Goal: Transaction & Acquisition: Purchase product/service

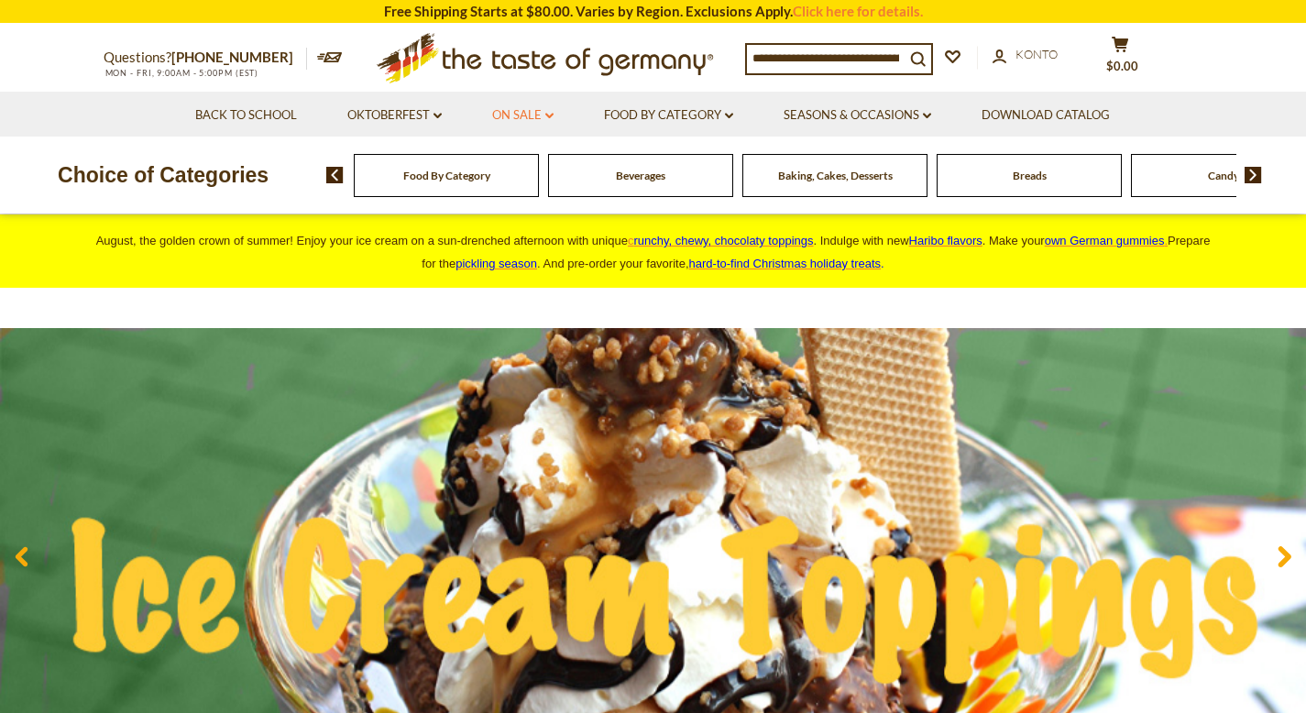
click at [522, 120] on link "On Sale dropdown_arrow" at bounding box center [522, 115] width 61 height 20
click at [526, 165] on link "Alle On Sale" at bounding box center [518, 163] width 73 height 17
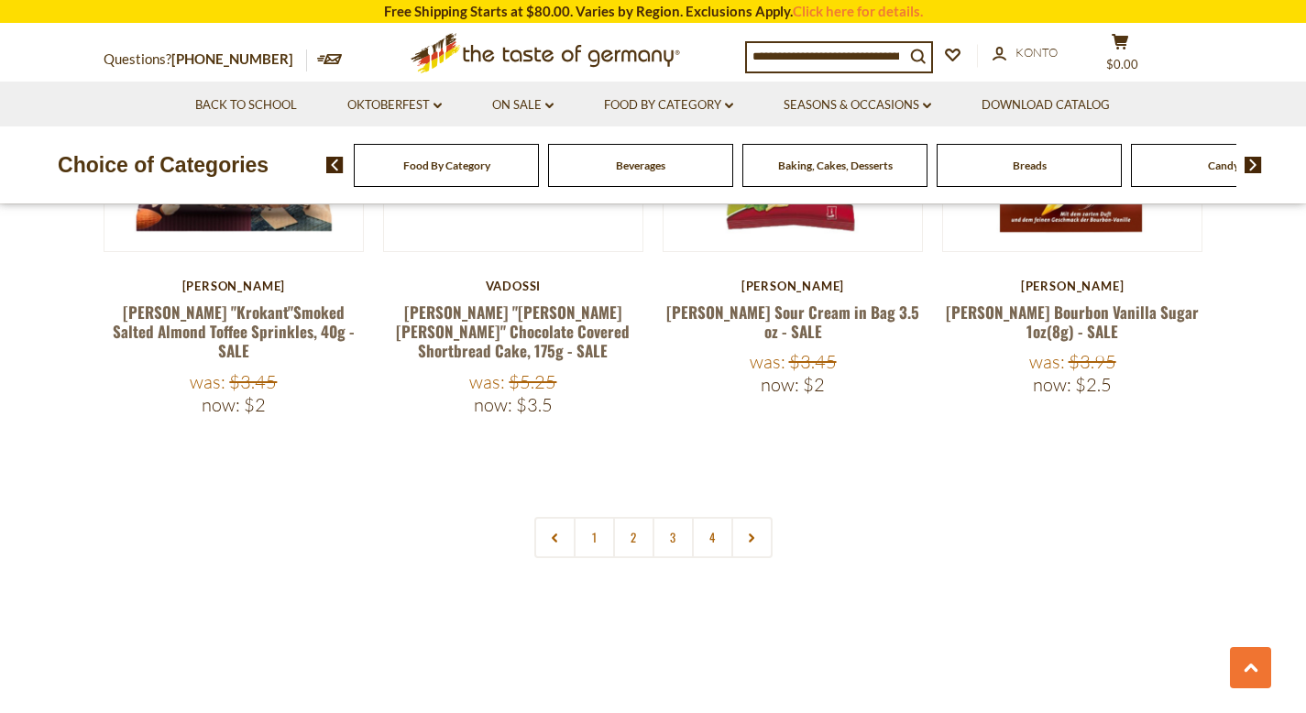
scroll to position [4321, 0]
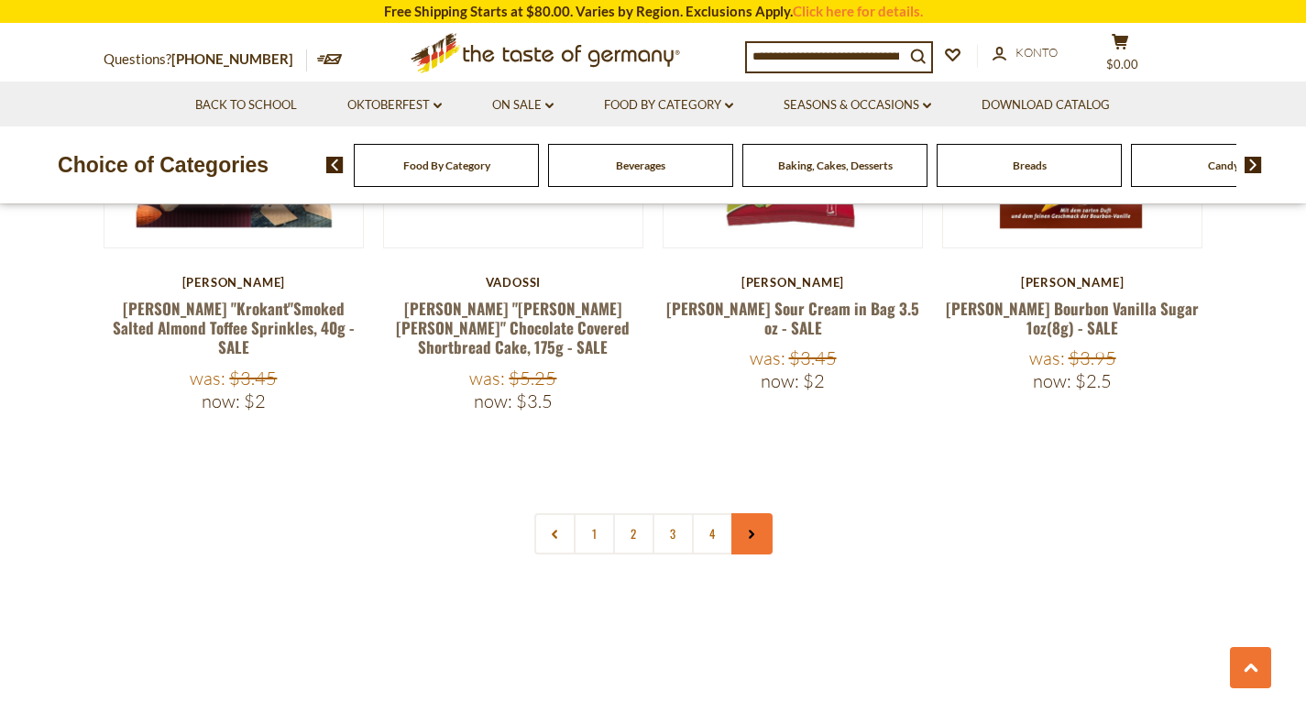
click at [750, 530] on icon at bounding box center [751, 534] width 11 height 9
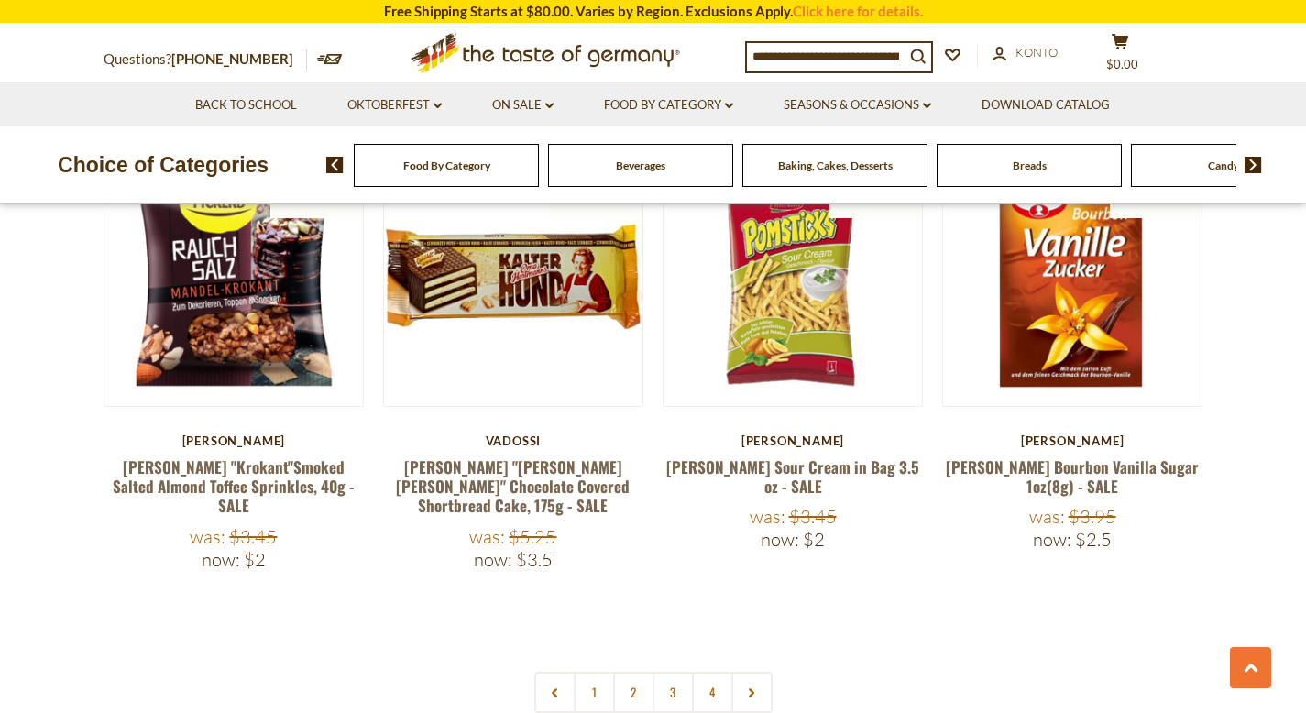
scroll to position [4226, 0]
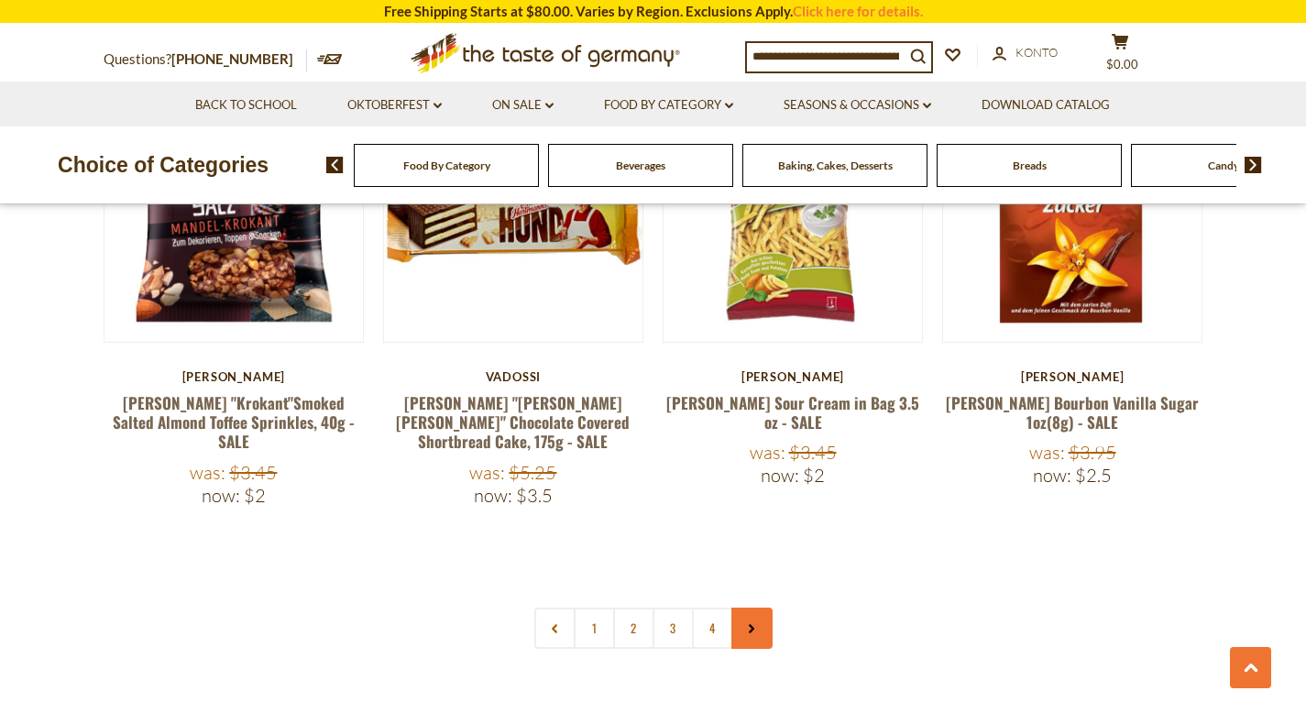
click at [751, 608] on link at bounding box center [752, 628] width 41 height 41
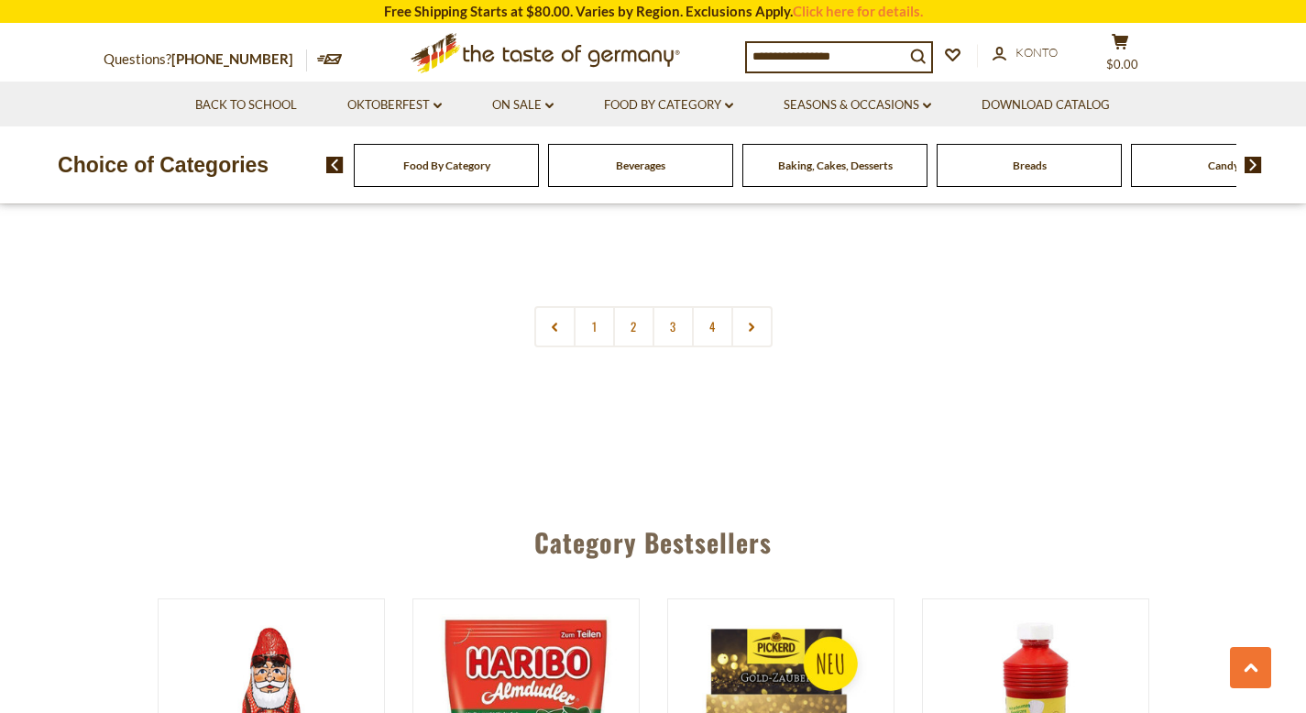
scroll to position [4383, 0]
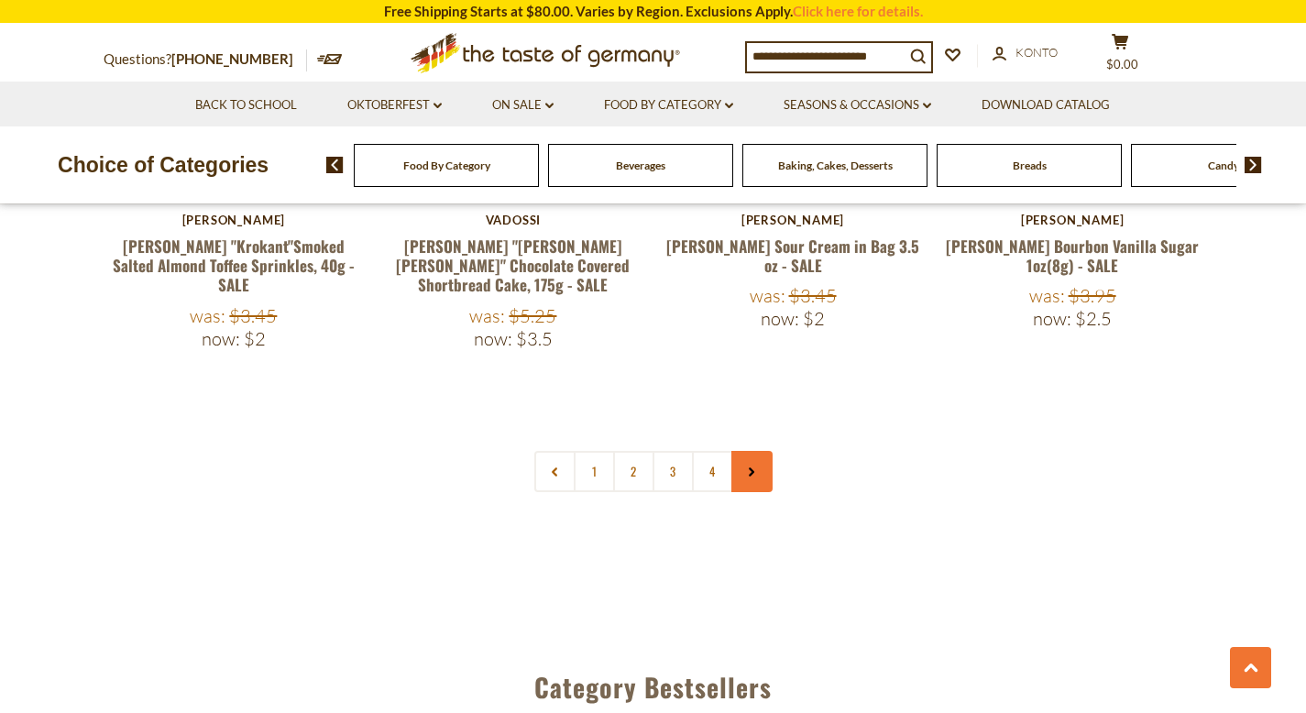
click at [766, 451] on link at bounding box center [752, 471] width 41 height 41
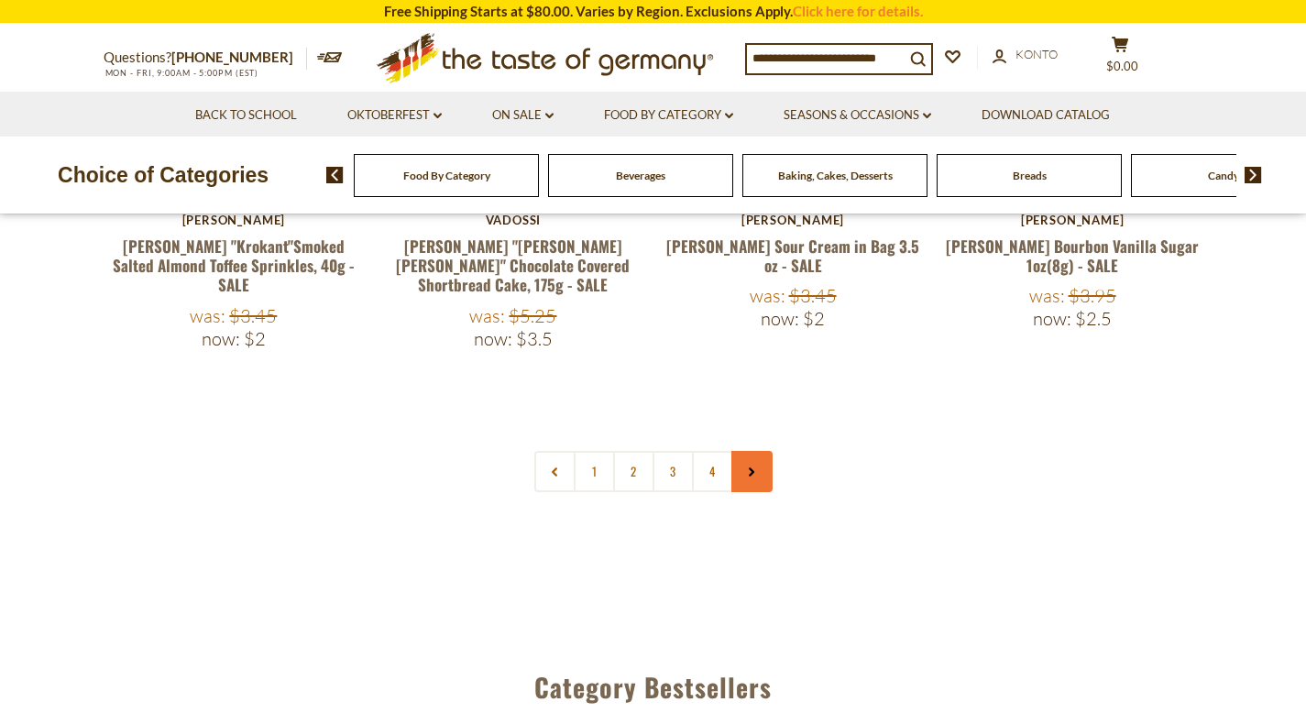
scroll to position [0, 0]
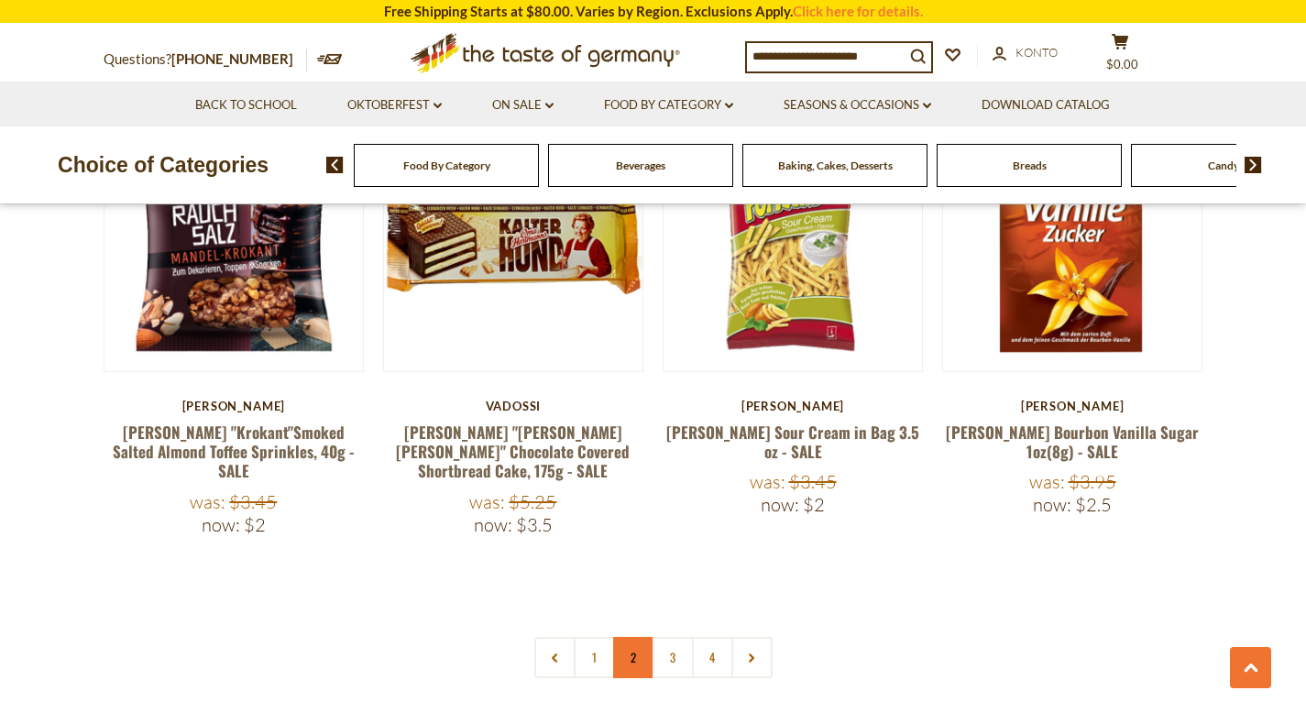
click at [637, 637] on link "2" at bounding box center [633, 657] width 41 height 41
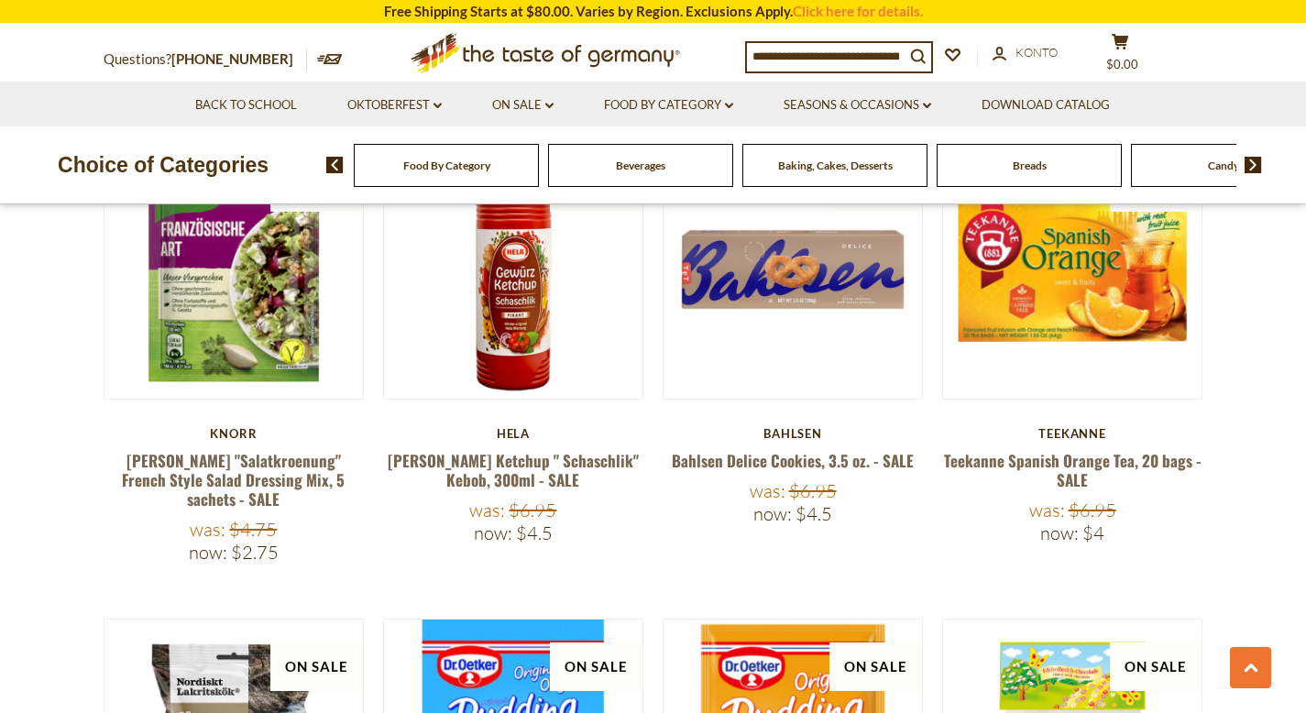
scroll to position [2222, 0]
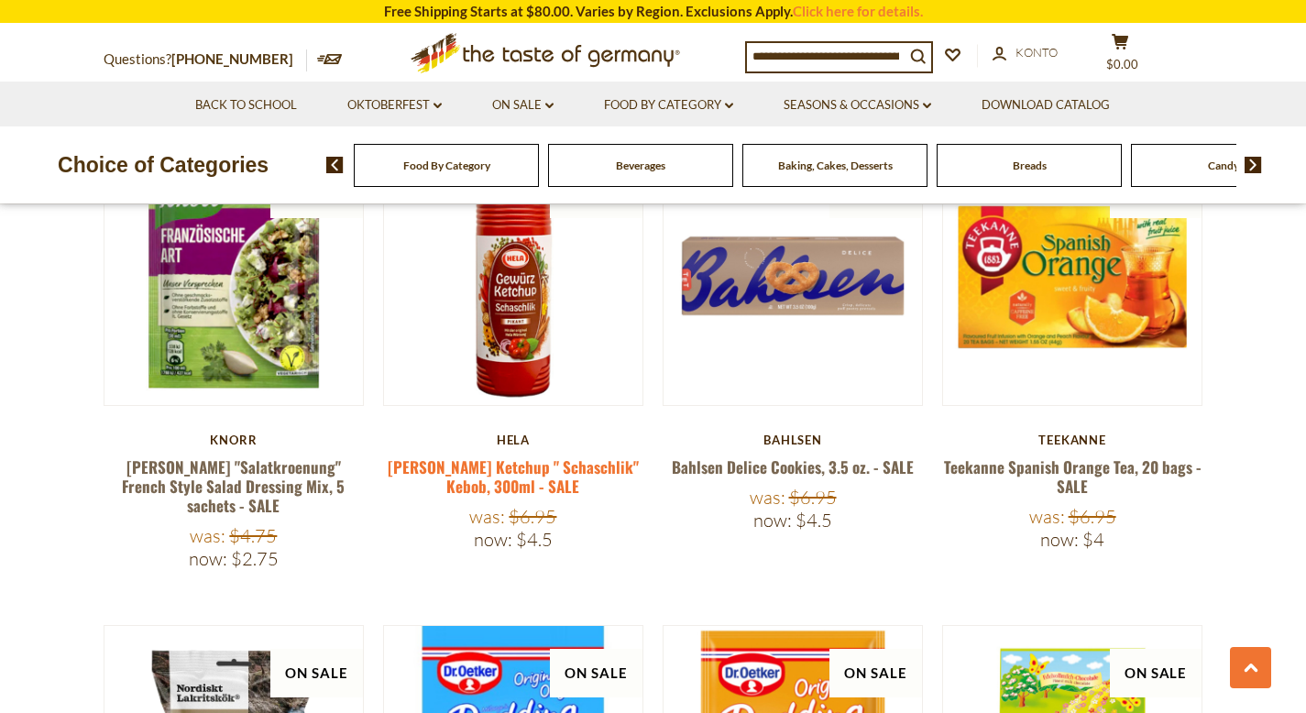
click at [588, 456] on link "[PERSON_NAME] Ketchup " Schaschlik" Kebob, 300ml - SALE" at bounding box center [513, 477] width 251 height 42
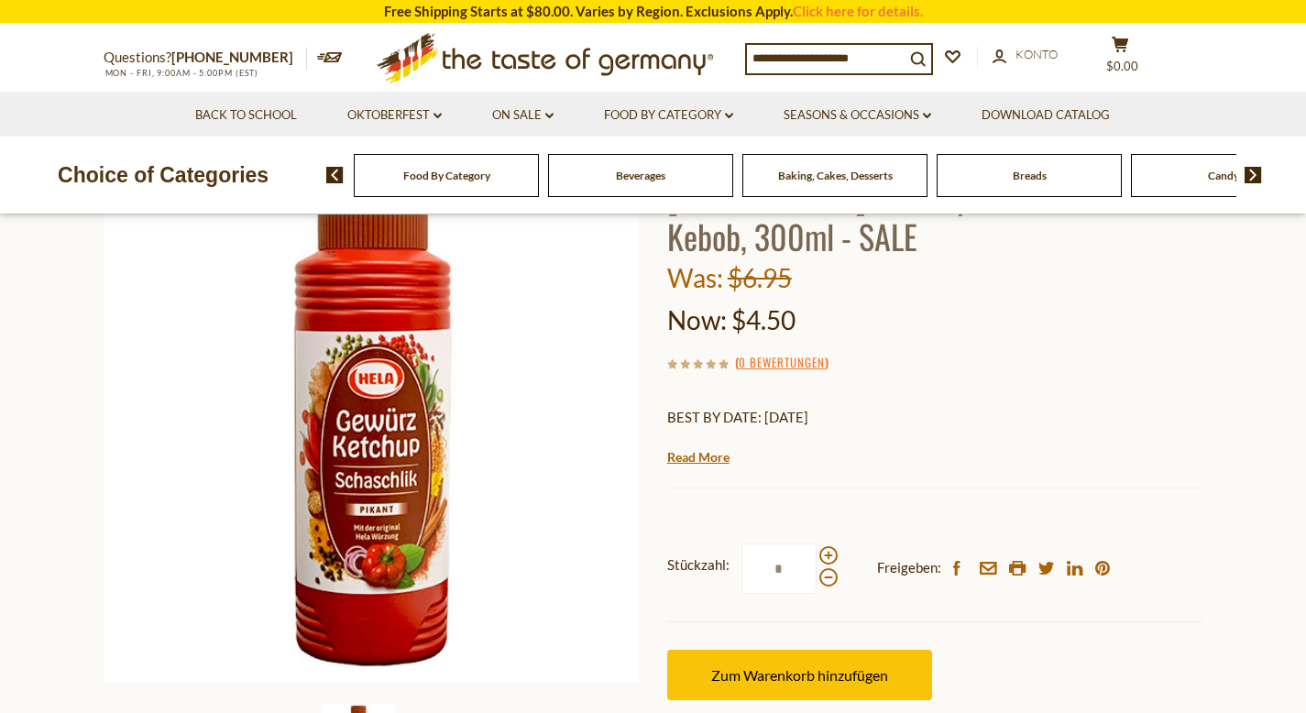
scroll to position [328, 0]
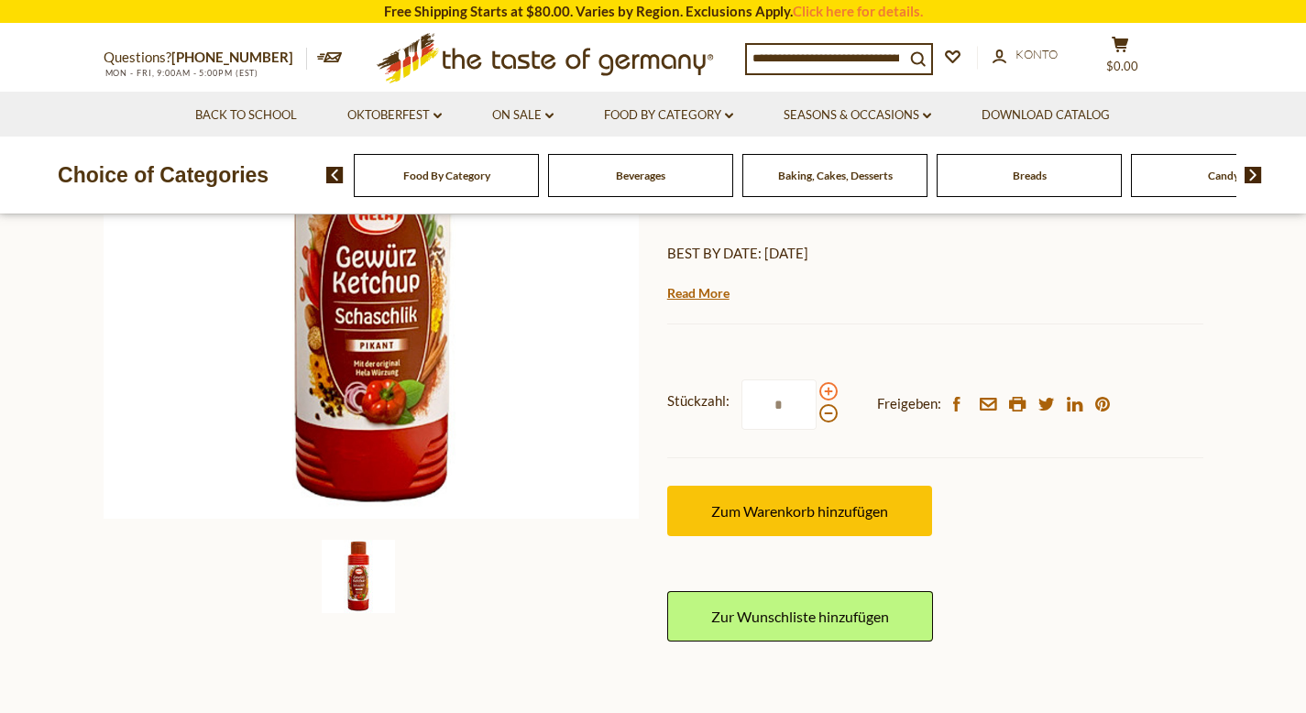
click at [826, 391] on span at bounding box center [829, 391] width 18 height 18
click at [817, 391] on input "*" at bounding box center [779, 405] width 75 height 50
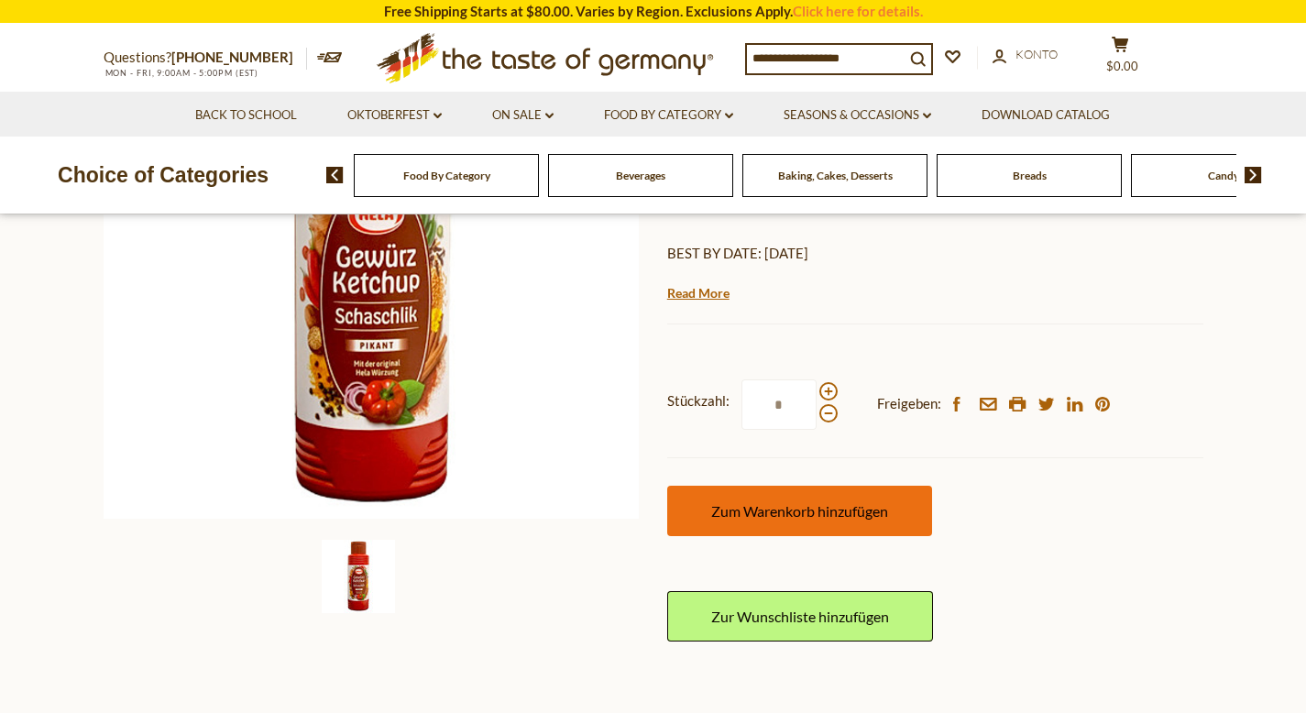
click at [827, 516] on span "Zum Warenkorb hinzufügen" at bounding box center [799, 510] width 177 height 17
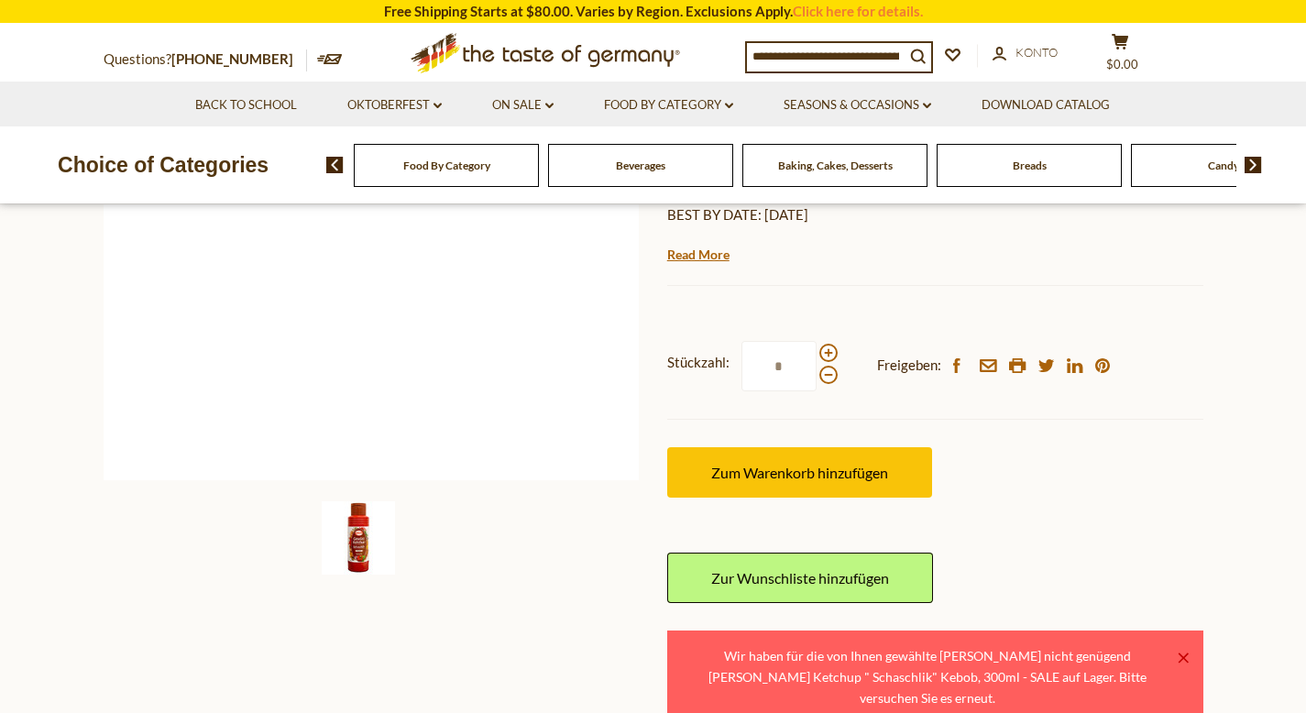
scroll to position [384, 0]
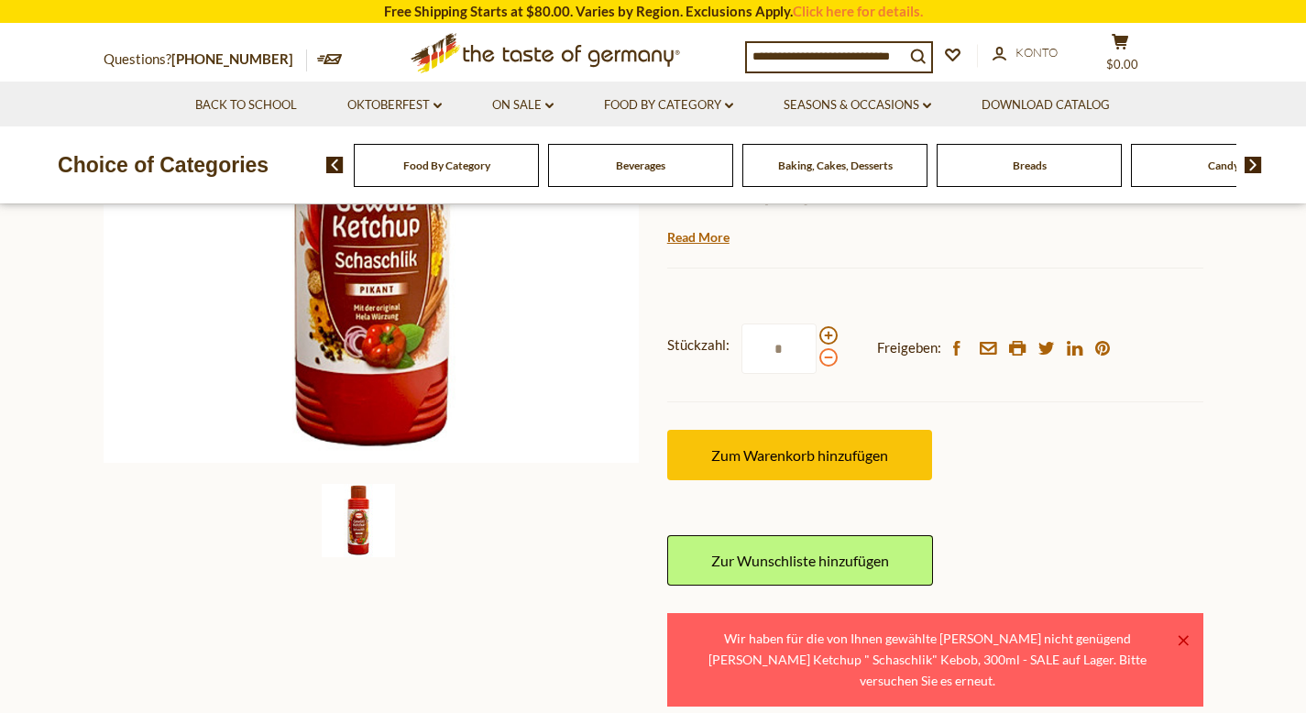
click at [828, 361] on span at bounding box center [829, 357] width 18 height 18
click at [817, 361] on input "*" at bounding box center [779, 349] width 75 height 50
click at [825, 345] on span at bounding box center [829, 335] width 18 height 18
click at [817, 345] on input "*" at bounding box center [779, 349] width 75 height 50
click at [827, 358] on span at bounding box center [829, 357] width 18 height 18
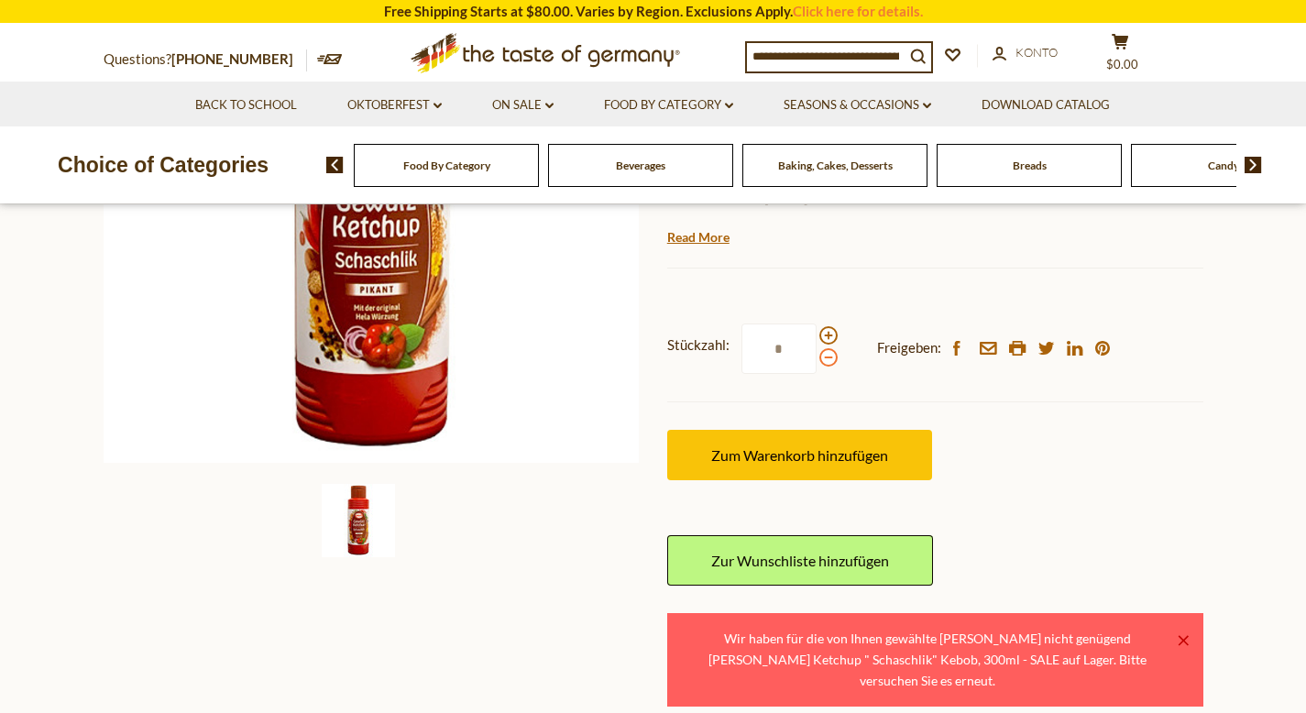
click at [817, 358] on input "*" at bounding box center [779, 349] width 75 height 50
type input "*"
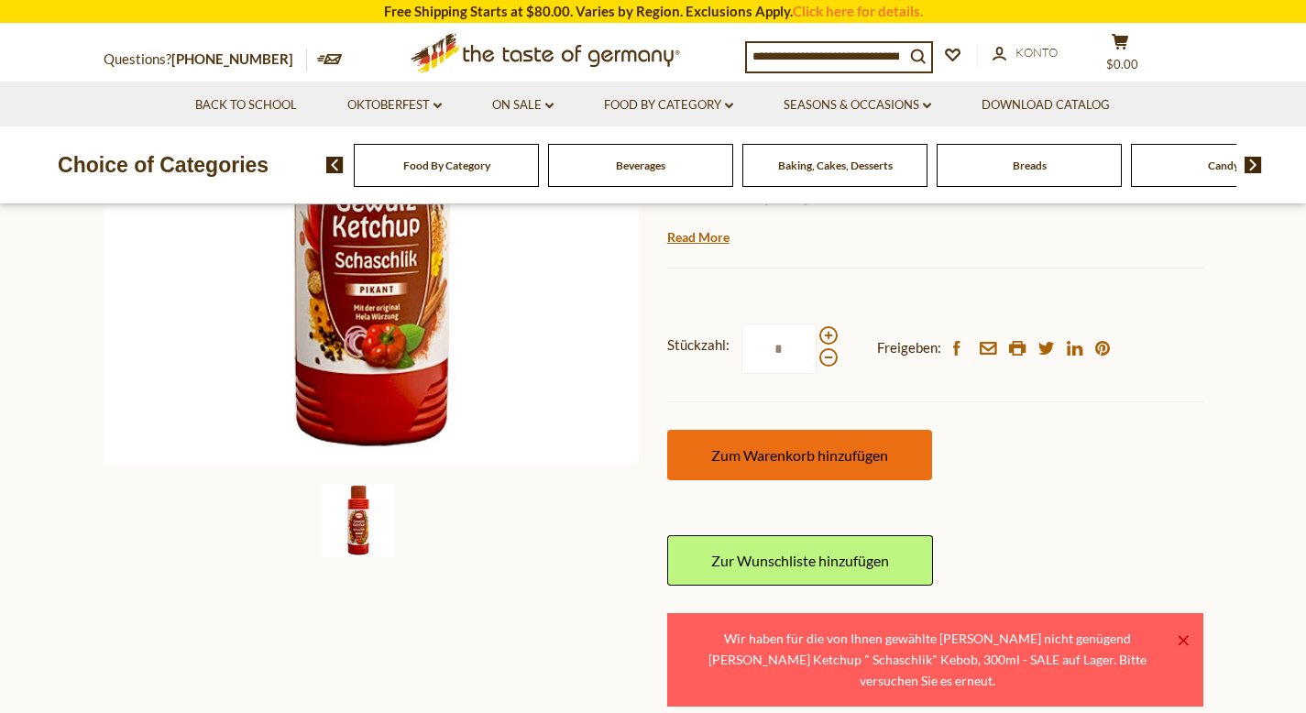
click at [823, 460] on span "Zum Warenkorb hinzufügen" at bounding box center [799, 454] width 177 height 17
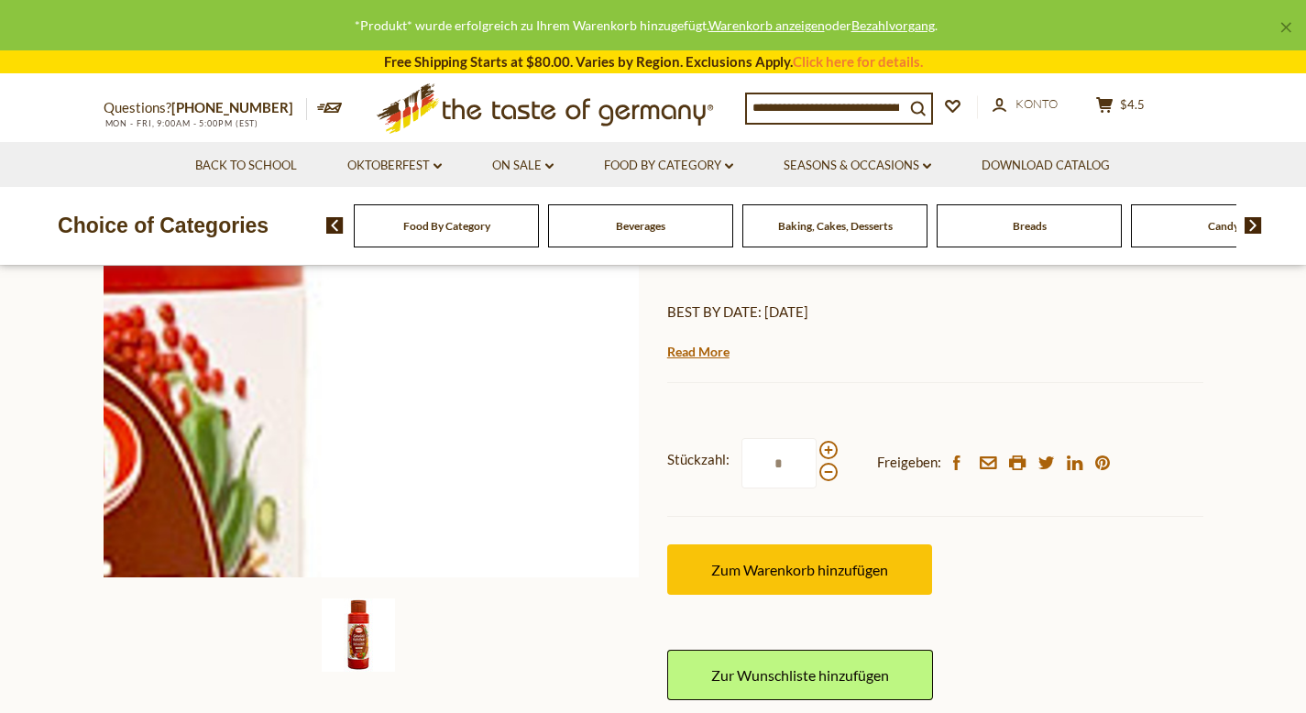
scroll to position [0, 0]
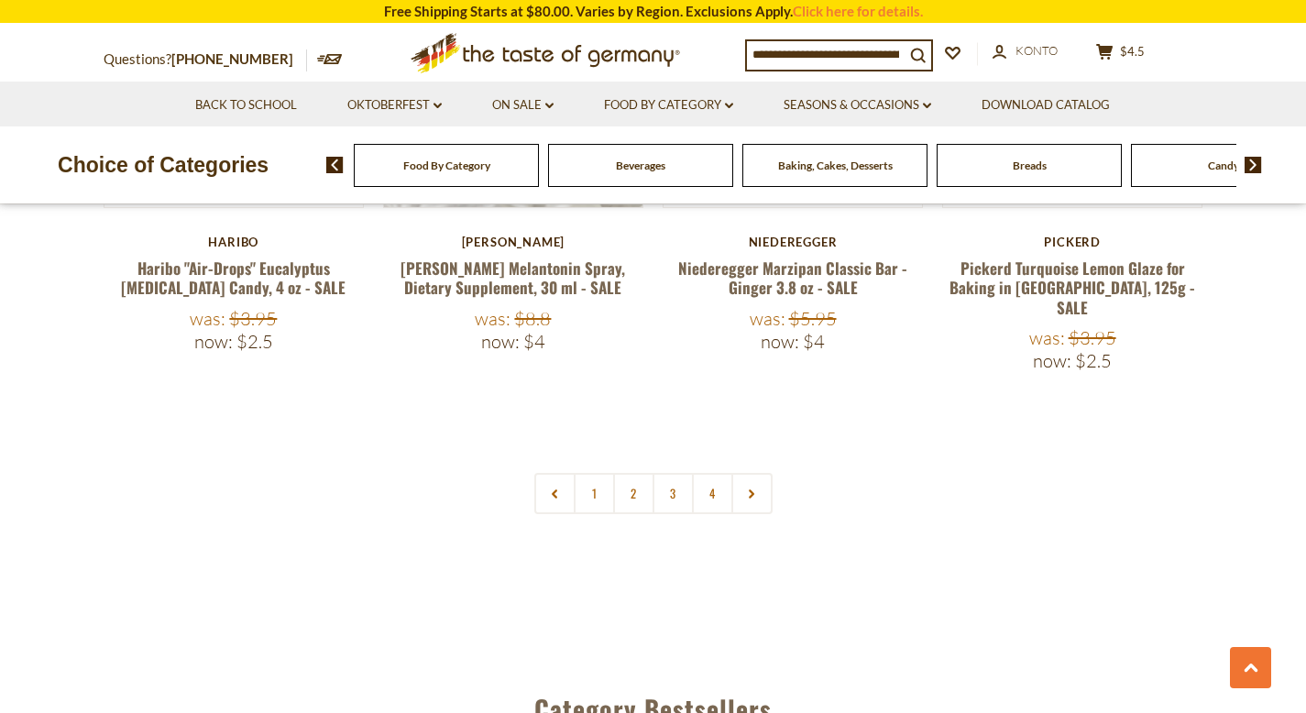
scroll to position [4201, 0]
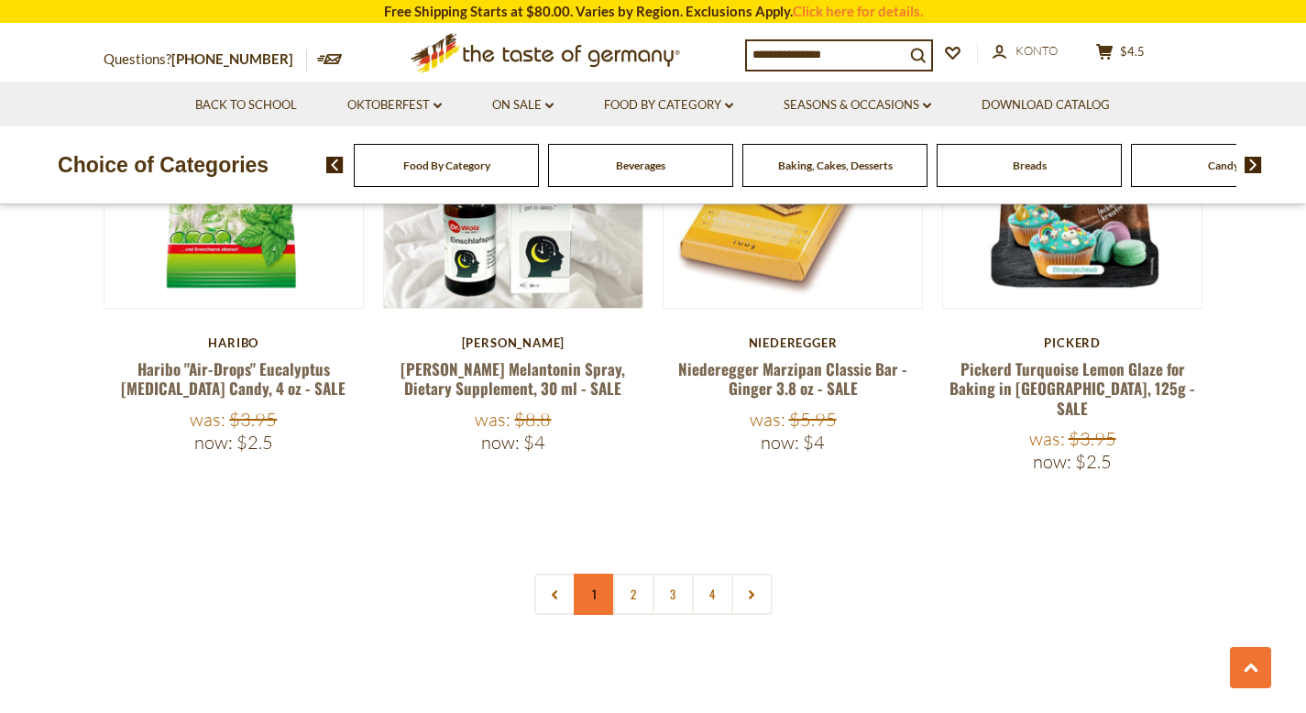
click at [600, 574] on link "1" at bounding box center [594, 594] width 41 height 41
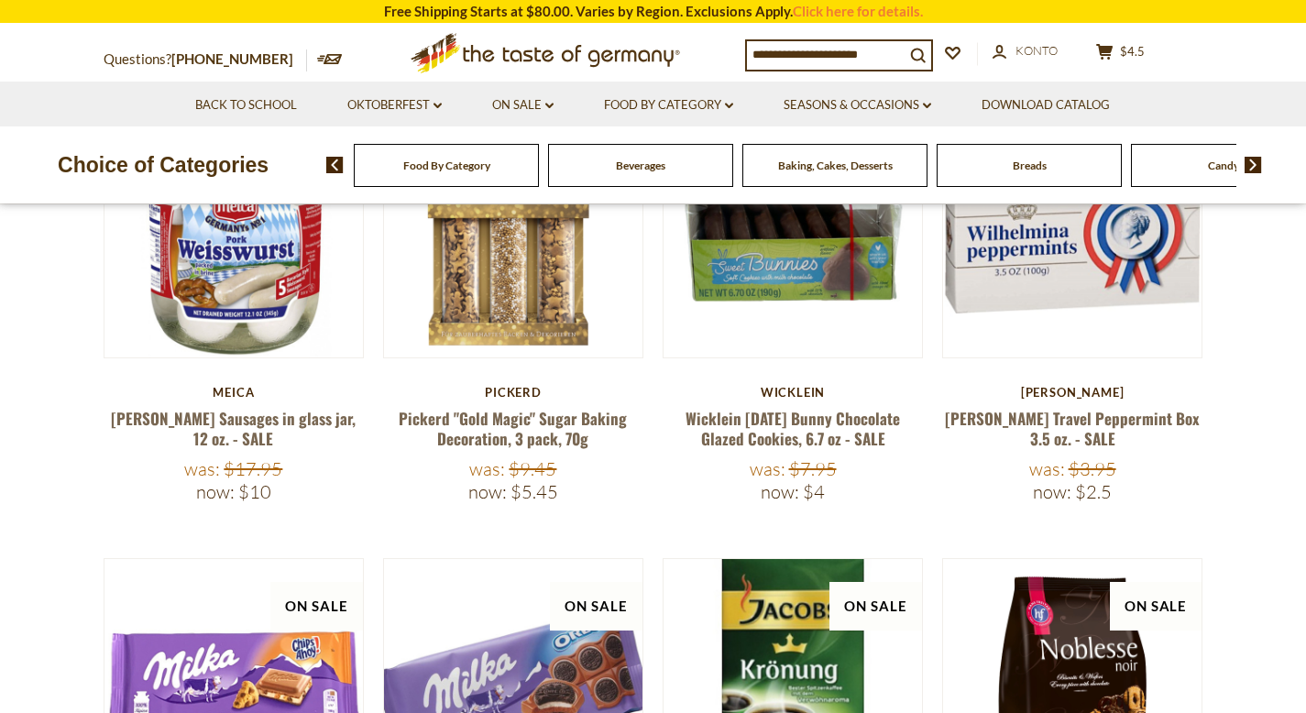
scroll to position [334, 0]
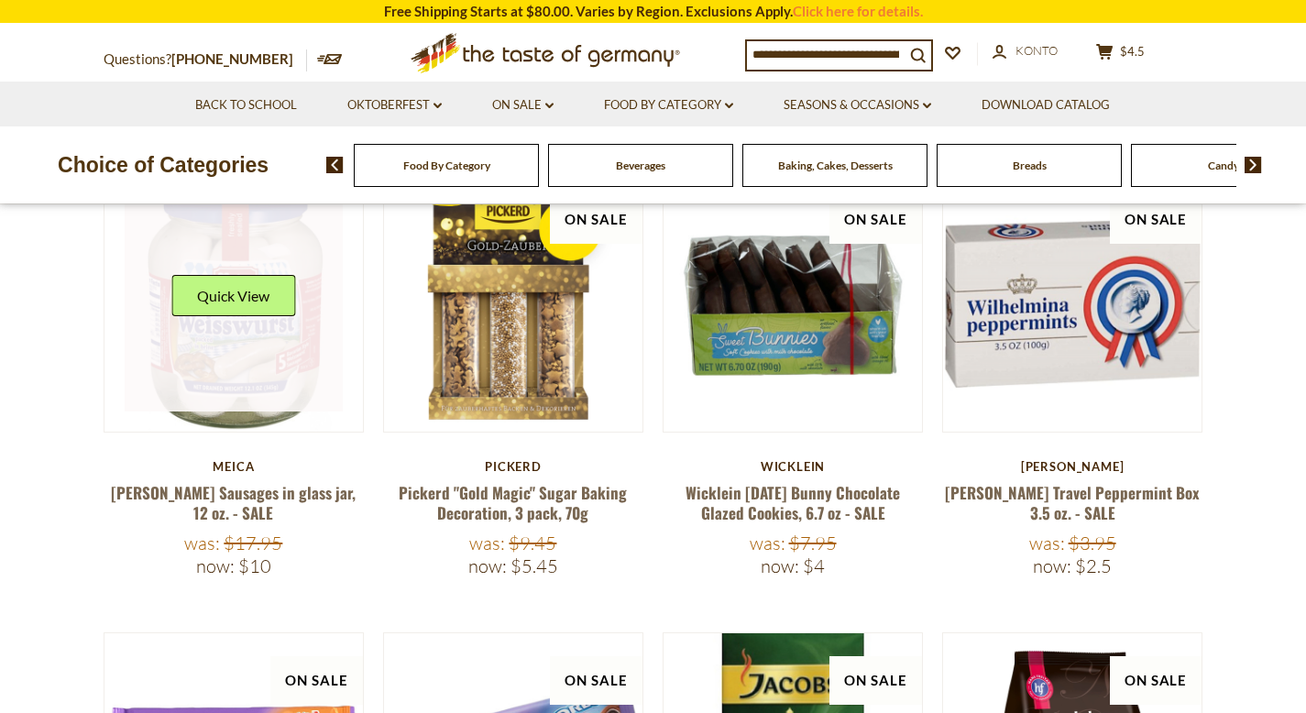
click at [255, 401] on link at bounding box center [234, 302] width 218 height 218
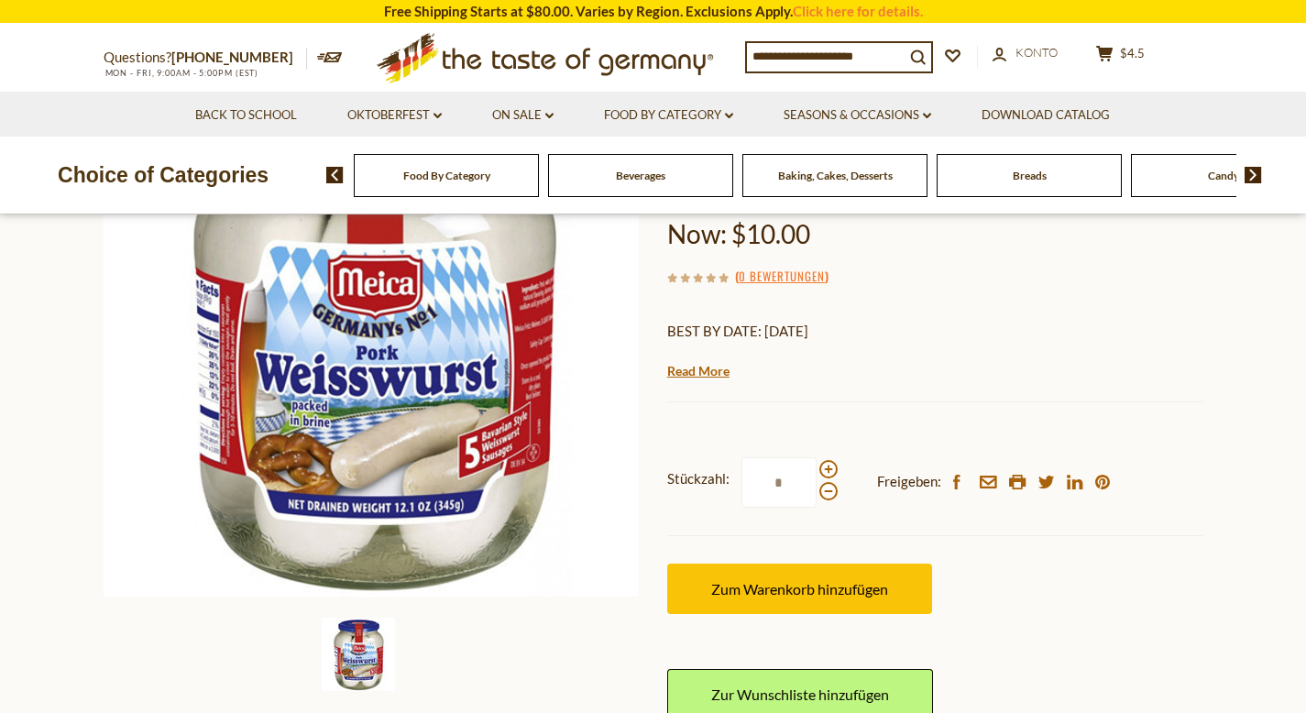
scroll to position [269, 0]
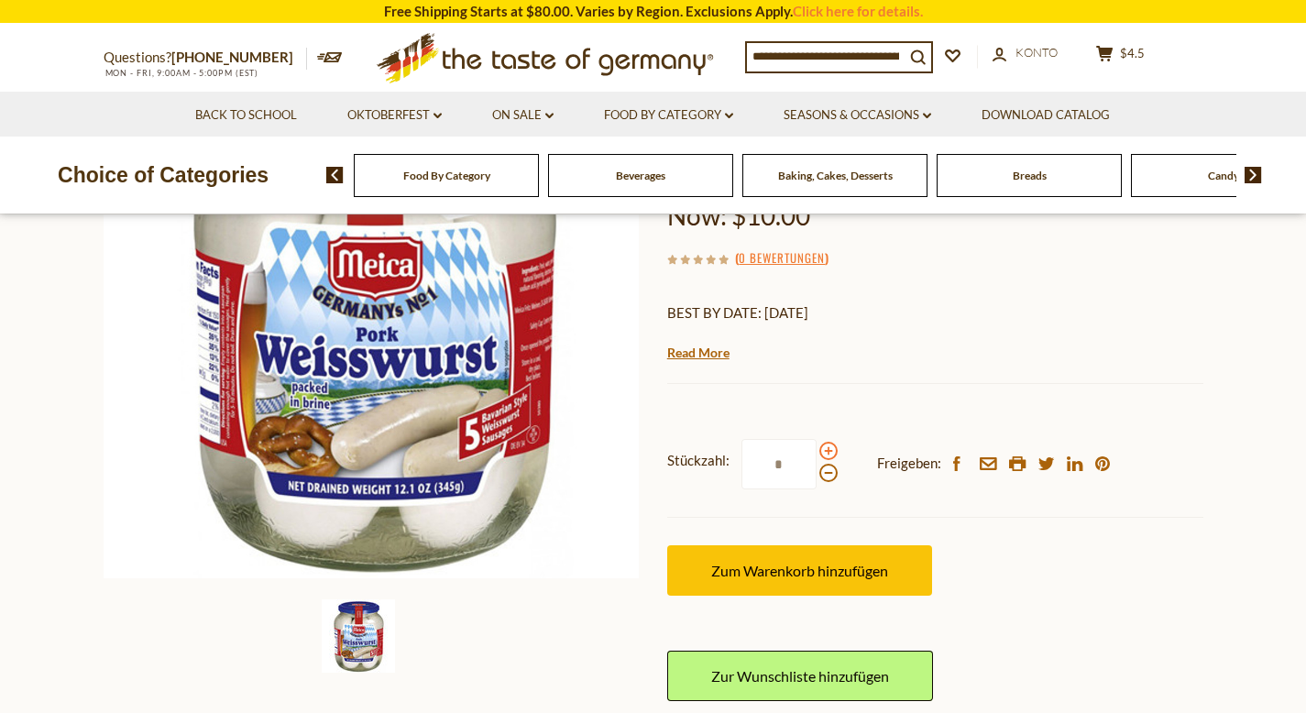
click at [824, 452] on span at bounding box center [829, 451] width 18 height 18
click at [817, 452] on input "*" at bounding box center [779, 464] width 75 height 50
click at [827, 457] on span at bounding box center [829, 451] width 18 height 18
click at [817, 457] on input "*" at bounding box center [779, 464] width 75 height 50
click at [829, 475] on span at bounding box center [829, 473] width 18 height 18
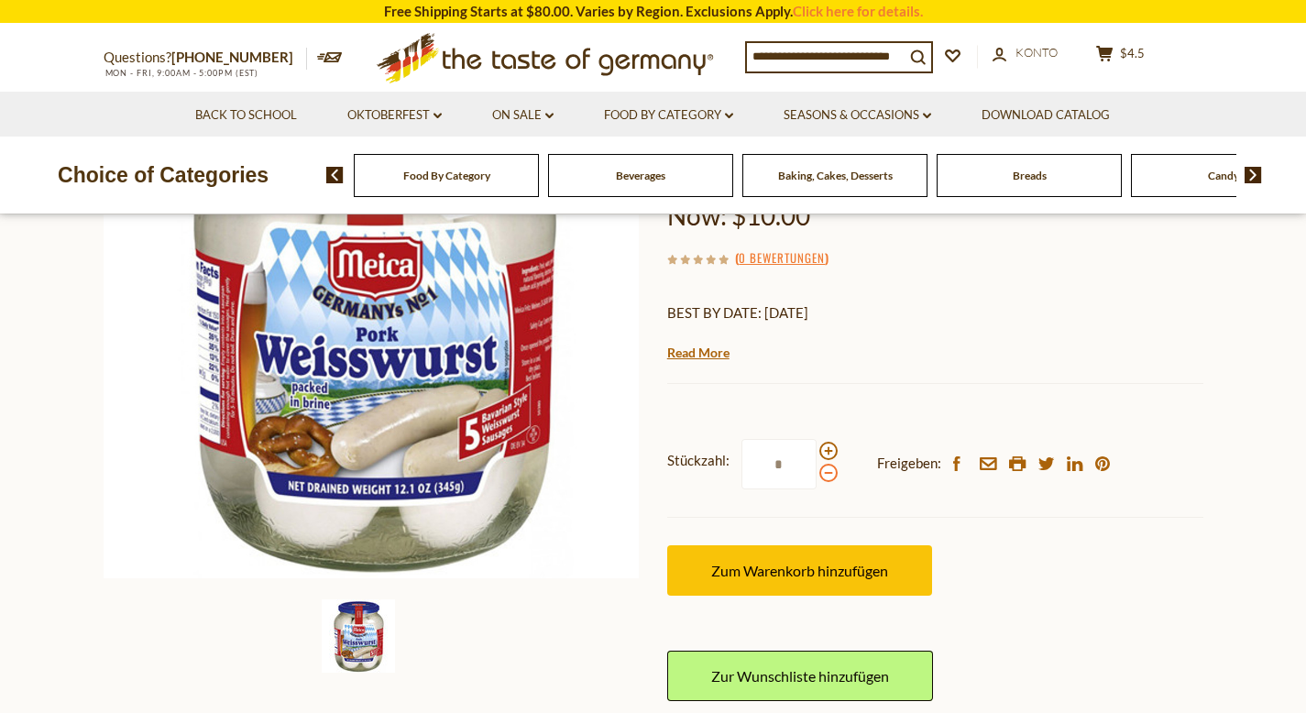
click at [817, 475] on input "*" at bounding box center [779, 464] width 75 height 50
click at [823, 471] on span at bounding box center [829, 473] width 18 height 18
click at [817, 471] on input "*" at bounding box center [779, 464] width 75 height 50
type input "*"
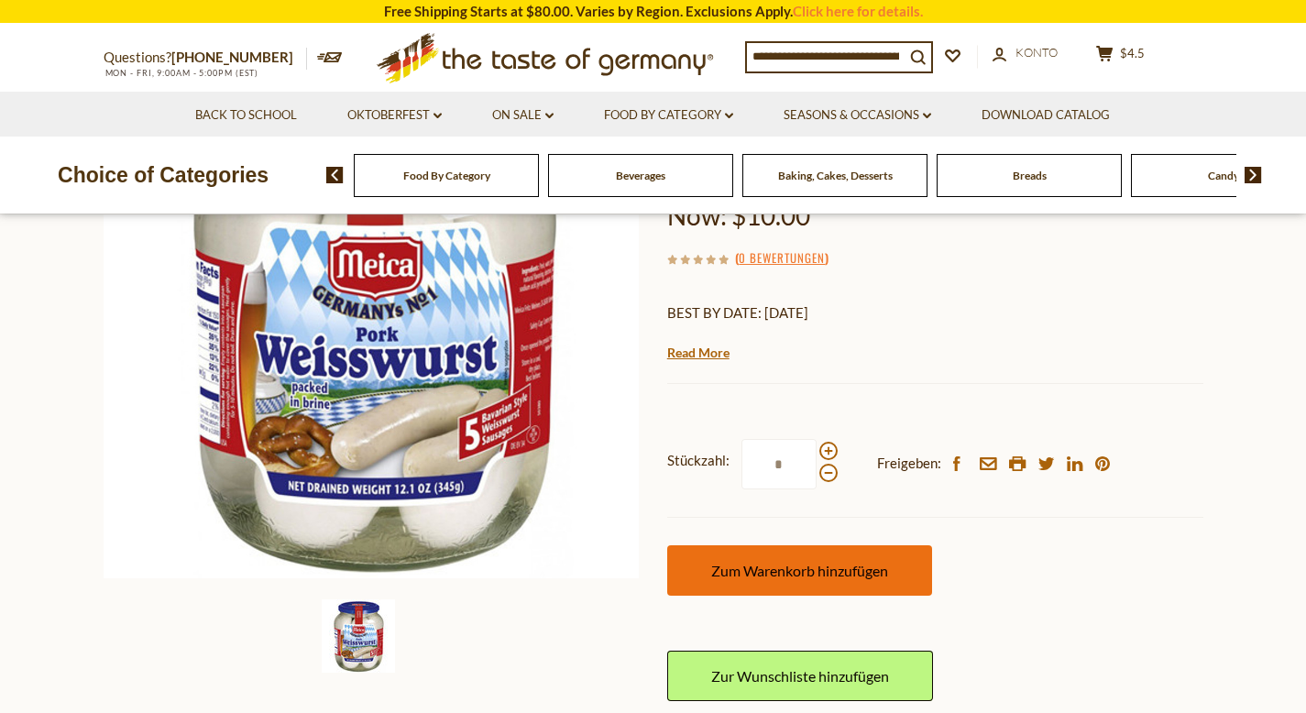
click at [825, 563] on span "Zum Warenkorb hinzufügen" at bounding box center [799, 570] width 177 height 17
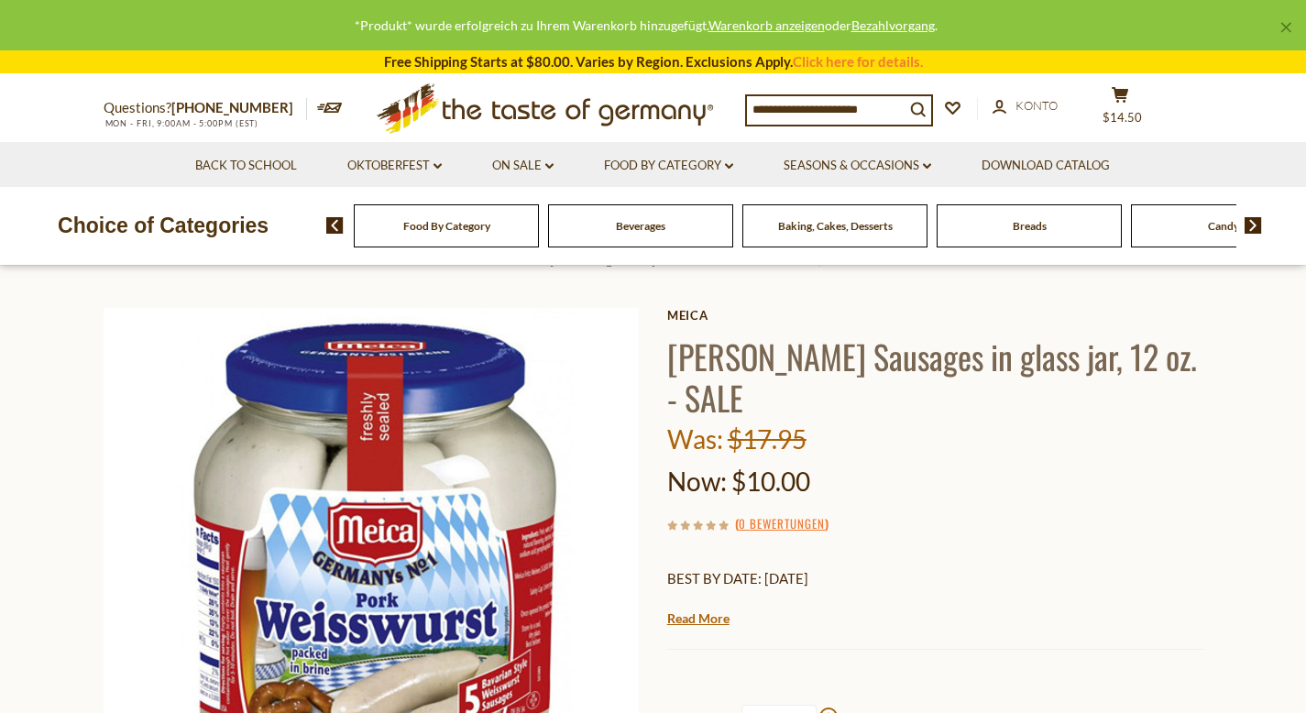
scroll to position [0, 0]
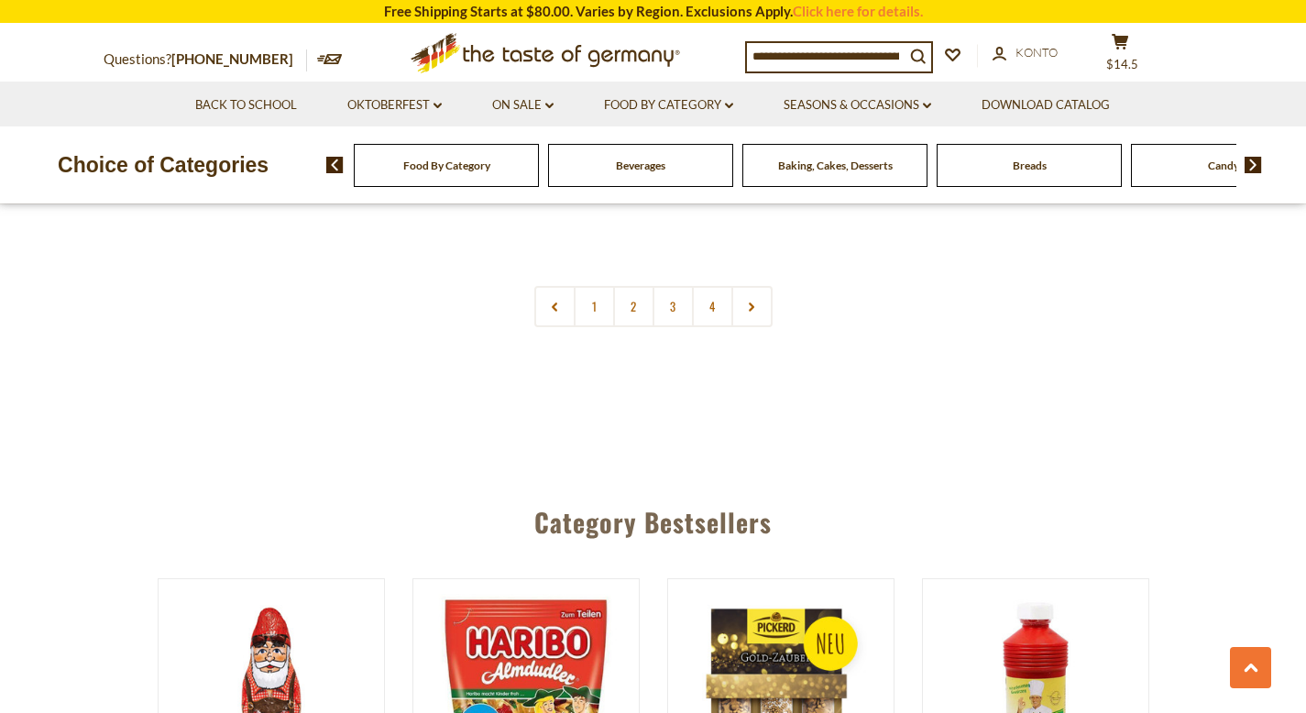
scroll to position [4349, 0]
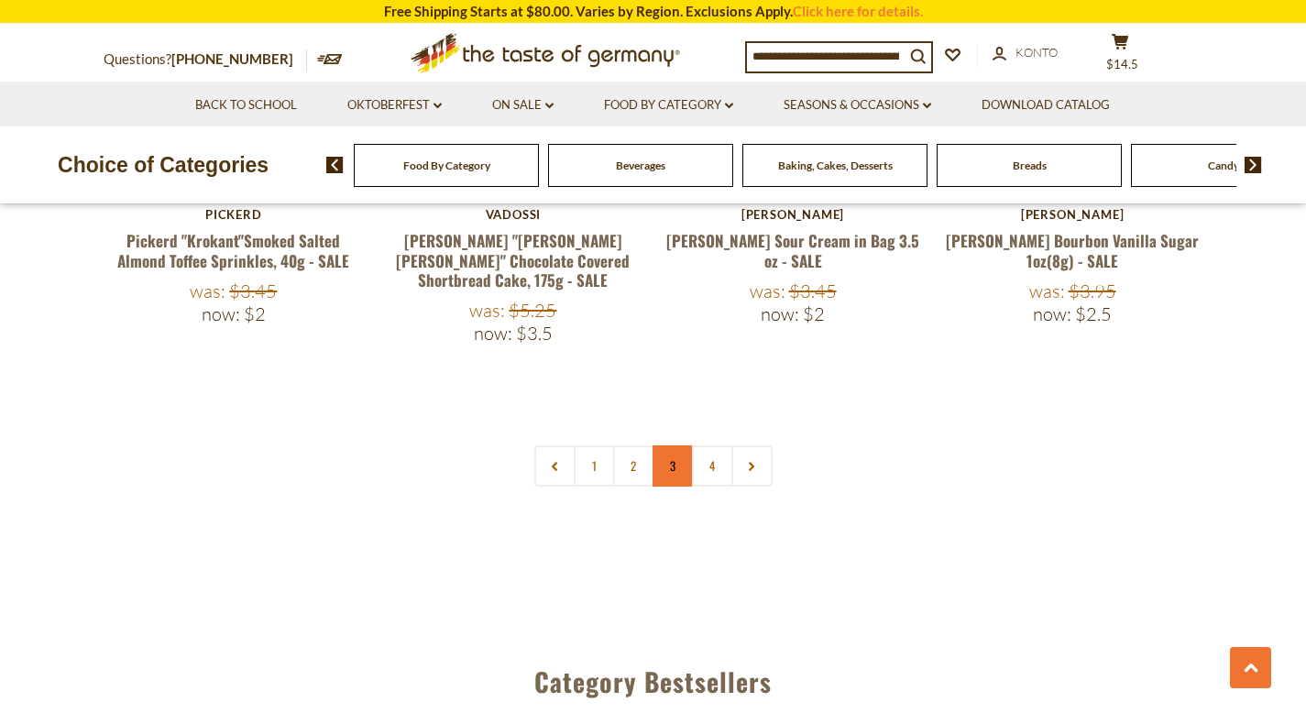
click at [673, 446] on link "3" at bounding box center [673, 466] width 41 height 41
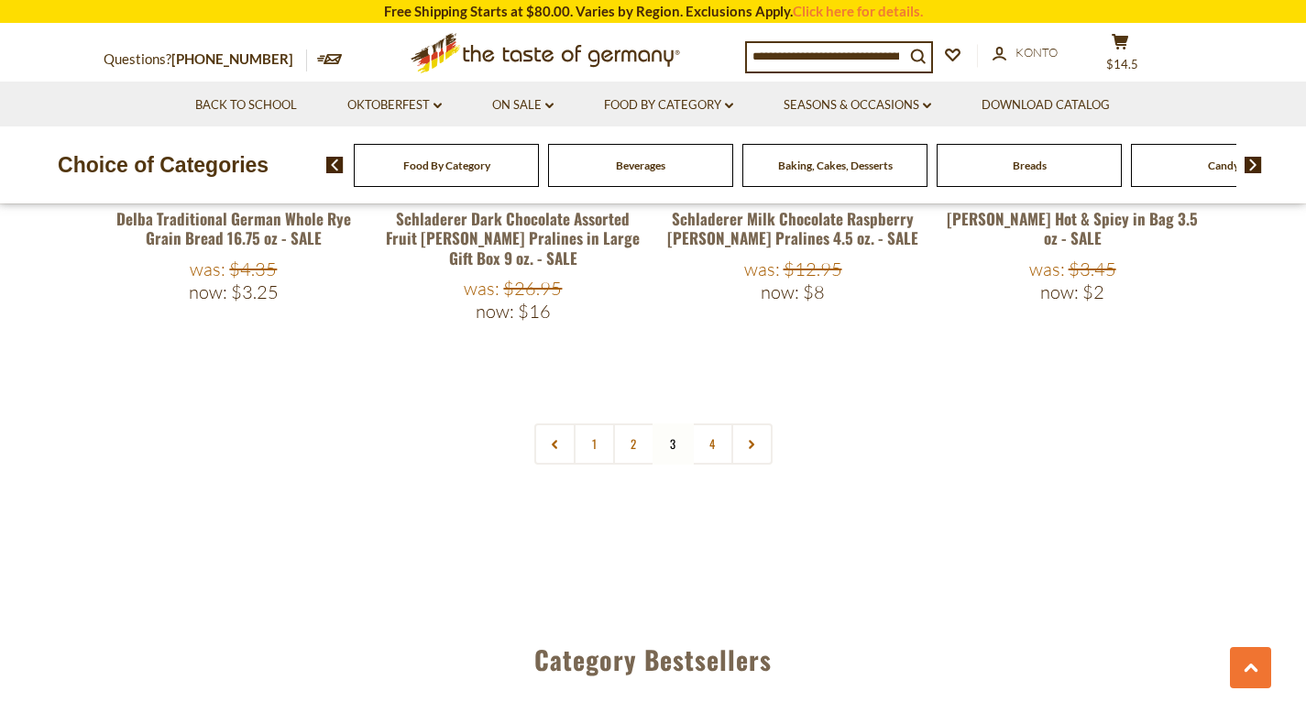
scroll to position [4434, 0]
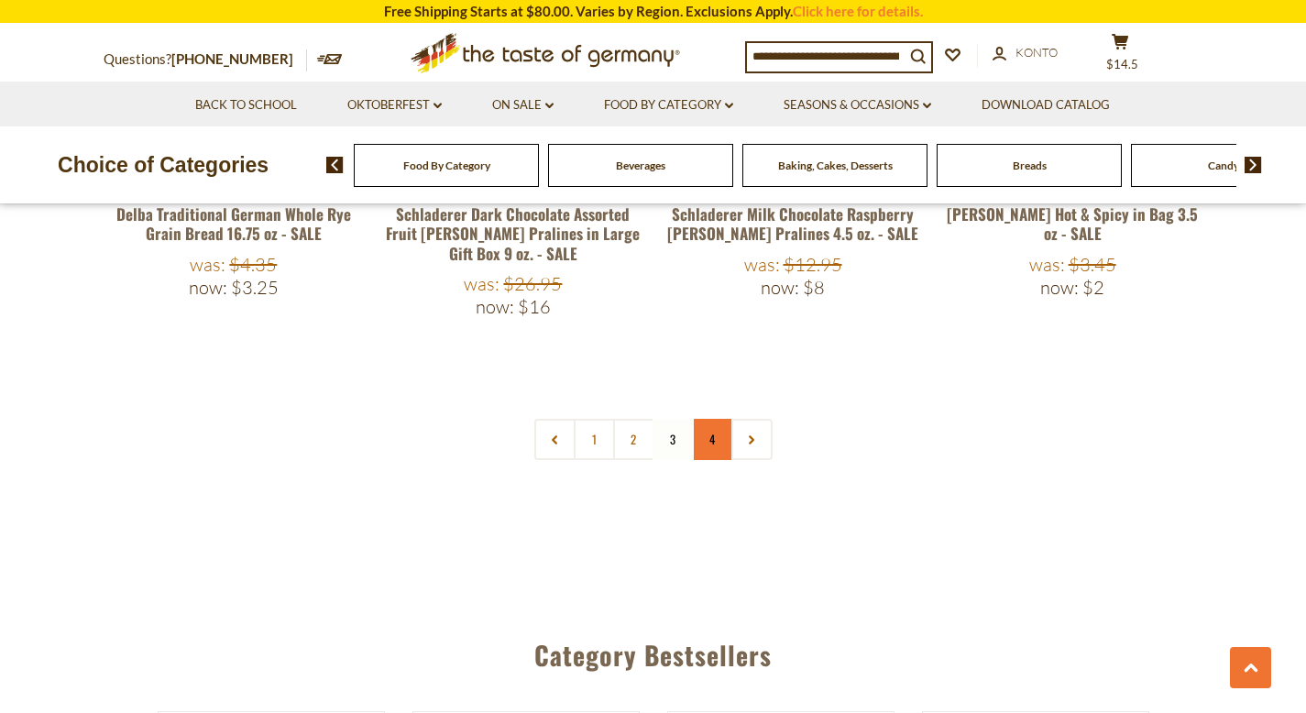
click at [702, 419] on link "4" at bounding box center [712, 439] width 41 height 41
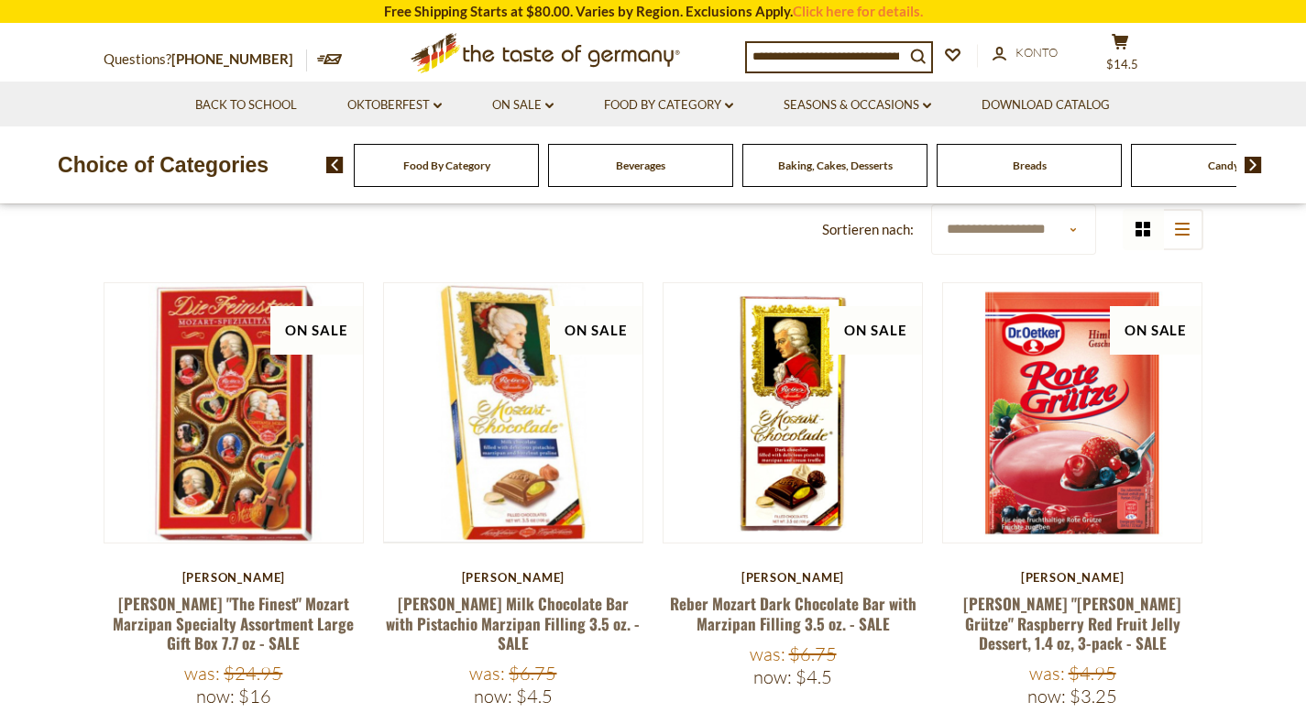
scroll to position [323, 0]
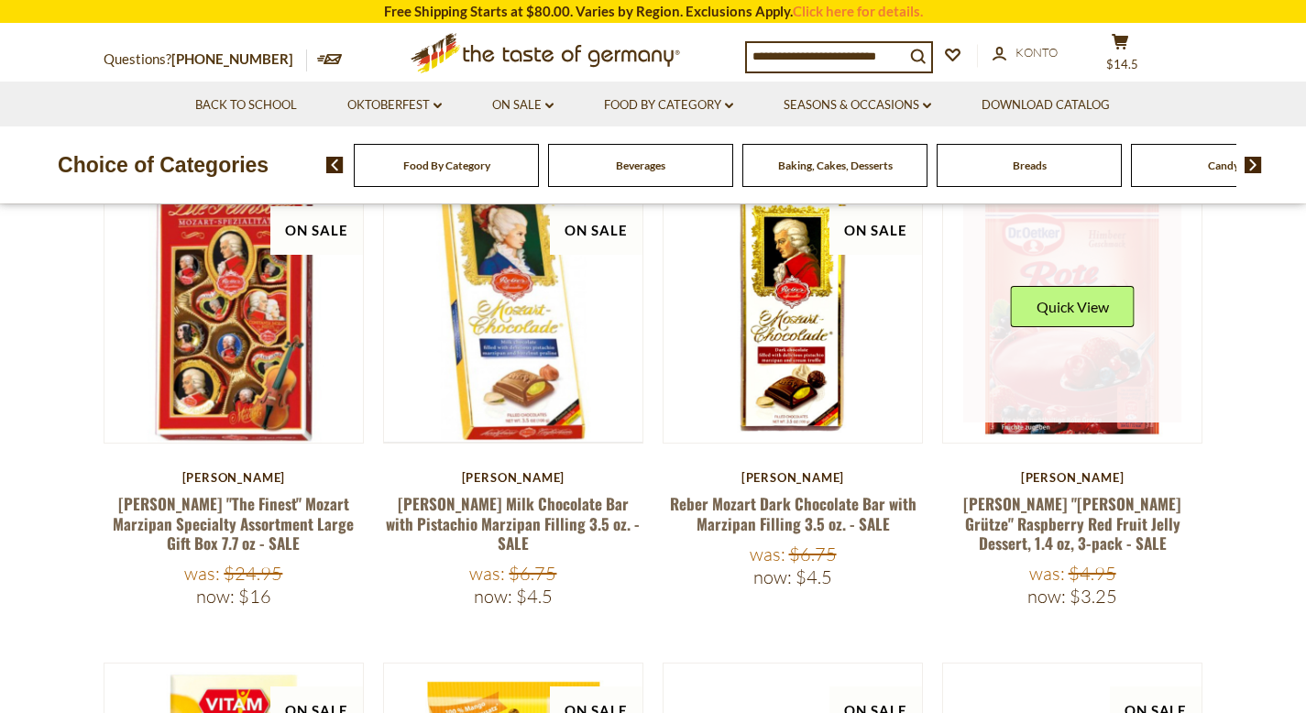
click at [1081, 383] on link at bounding box center [1073, 313] width 218 height 218
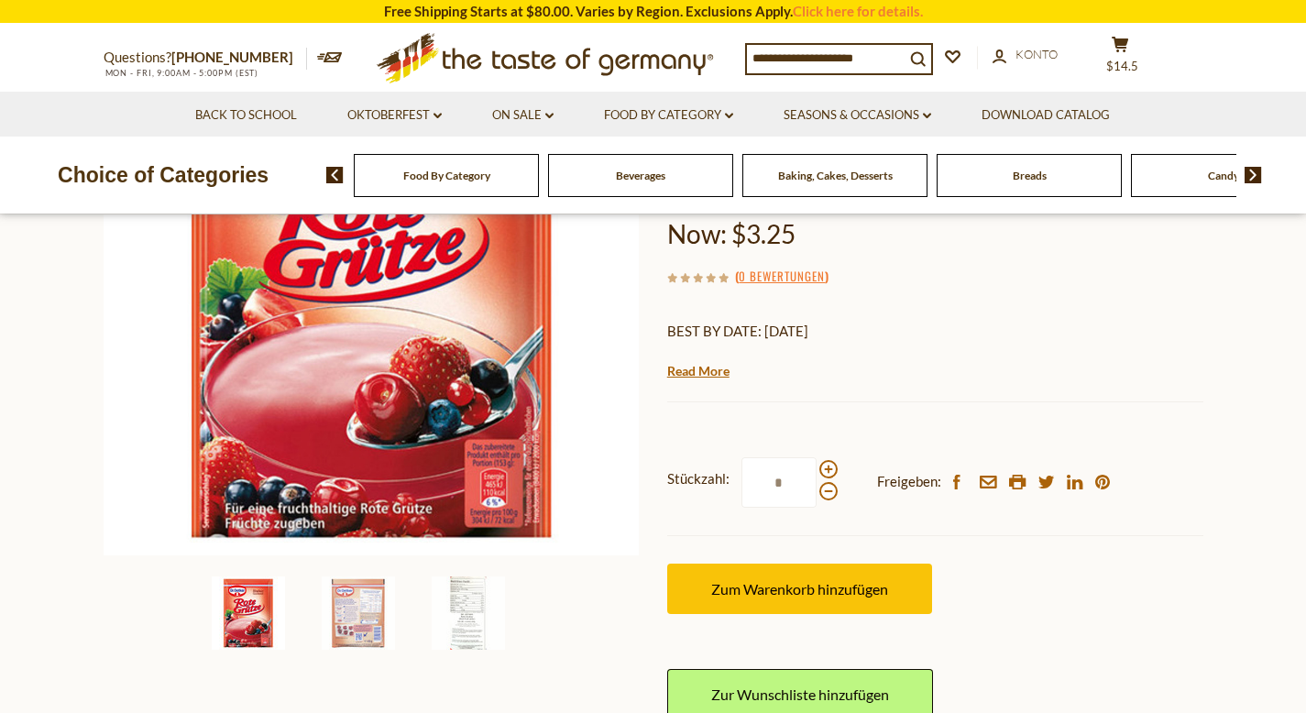
scroll to position [362, 0]
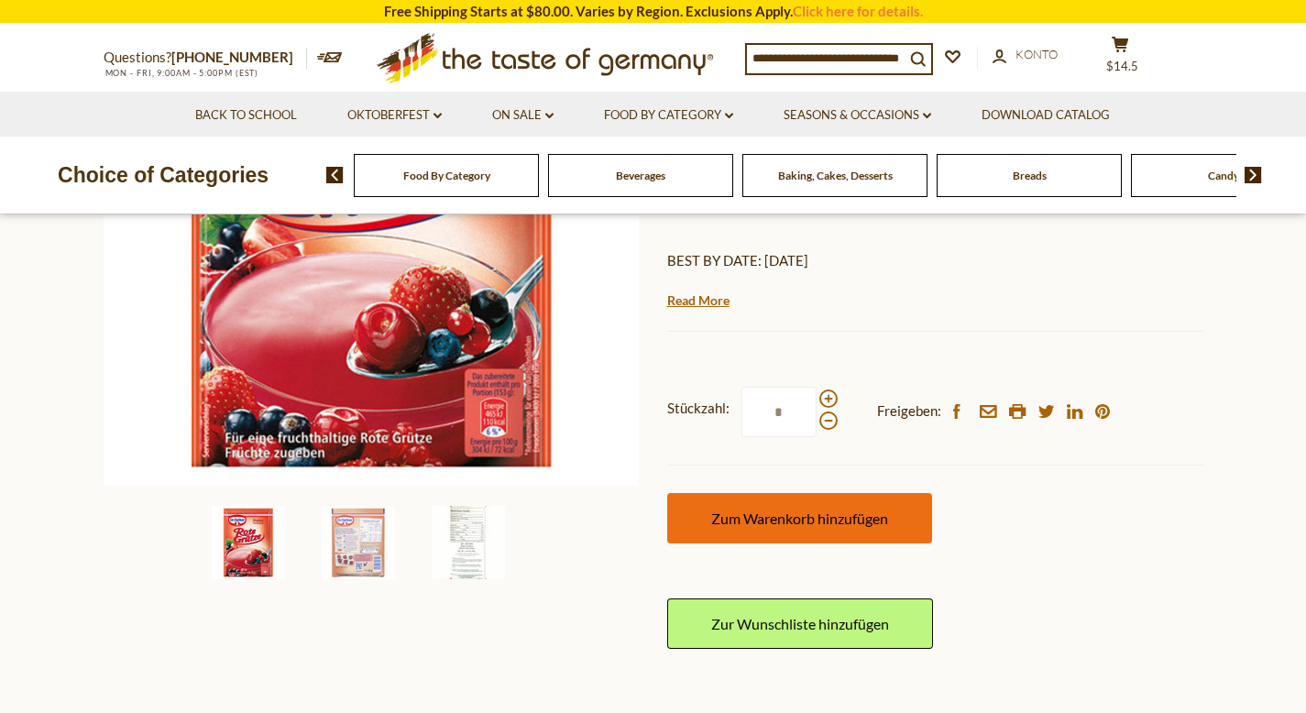
click at [809, 493] on button "Zum Warenkorb hinzufügen" at bounding box center [799, 518] width 265 height 50
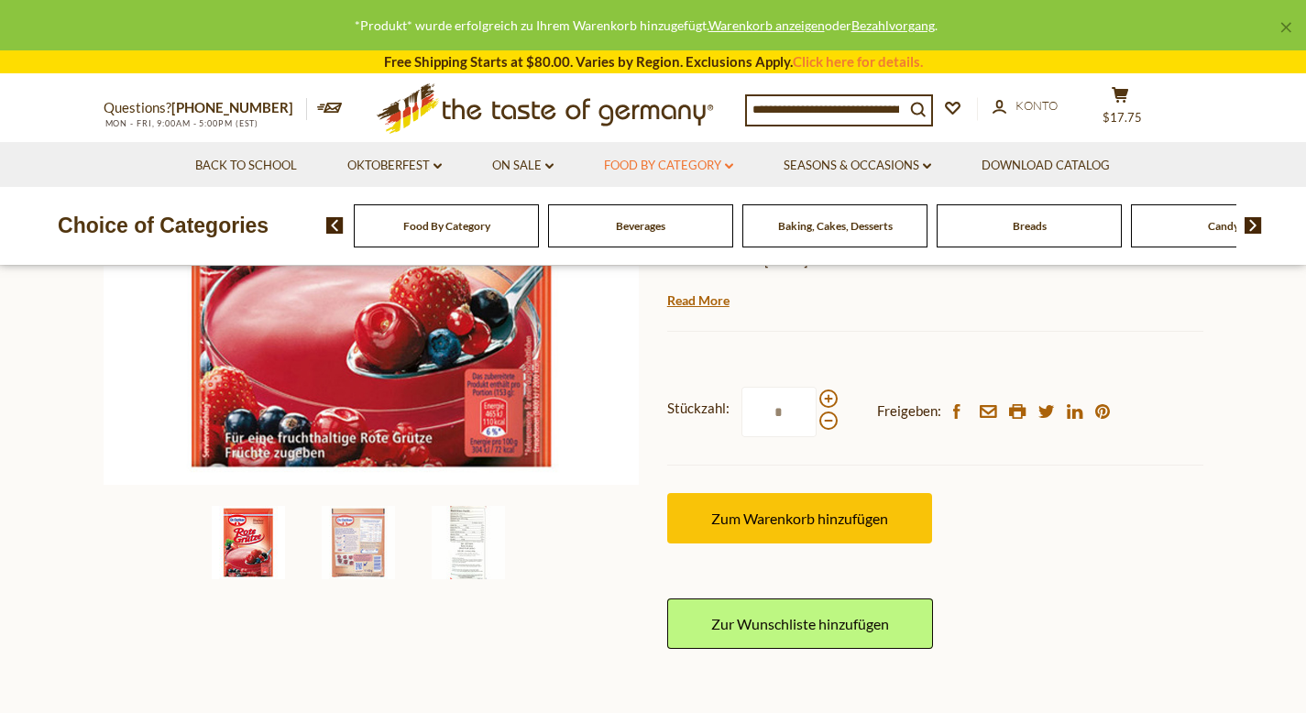
click at [733, 170] on icon "dropdown_arrow" at bounding box center [729, 166] width 8 height 6
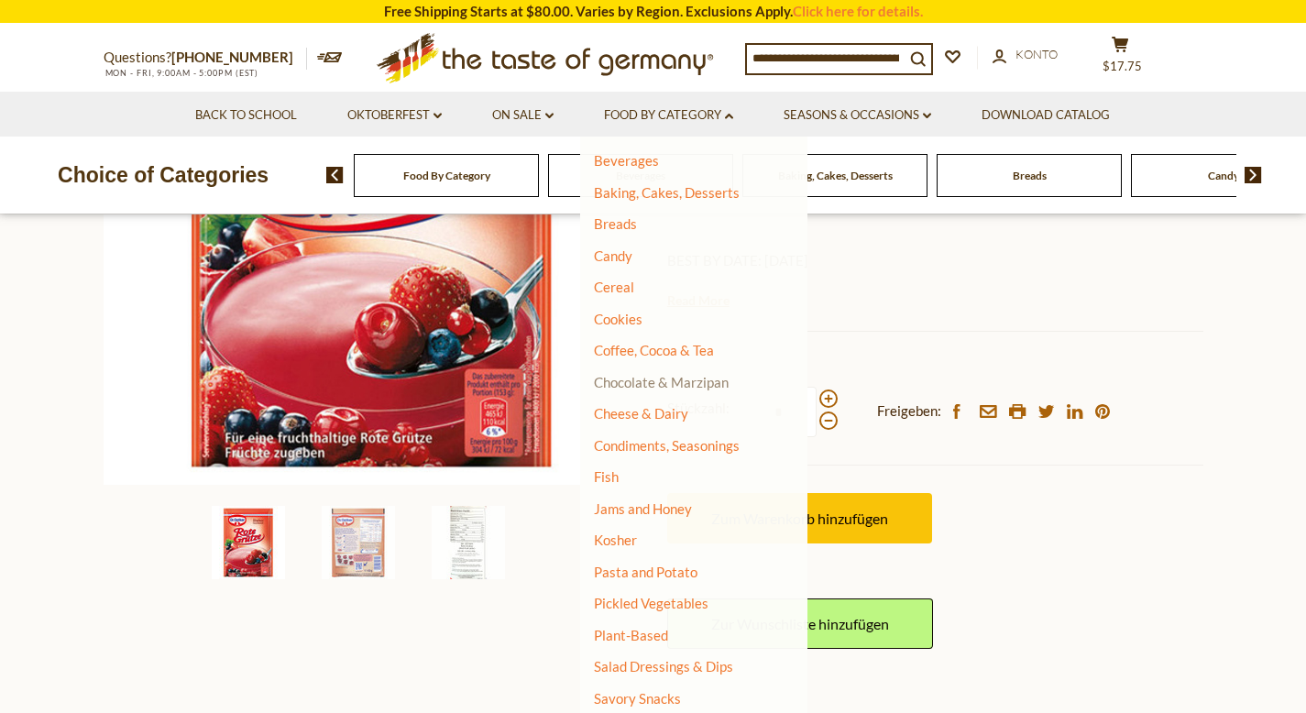
scroll to position [105, 0]
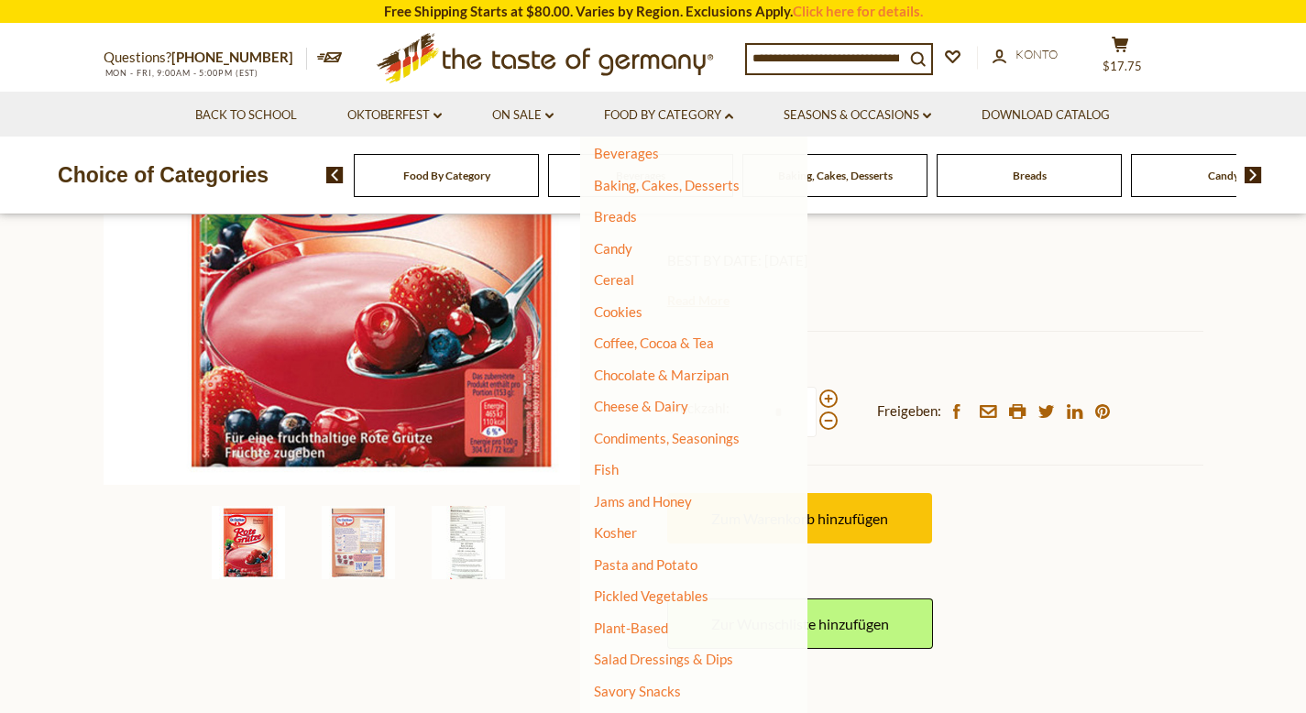
click at [679, 574] on ul "Alle Food By Category Taste of Germany Collections Featured Products Beverages …" at bounding box center [687, 470] width 186 height 841
click at [679, 569] on link "Pasta and Potato" at bounding box center [646, 564] width 104 height 17
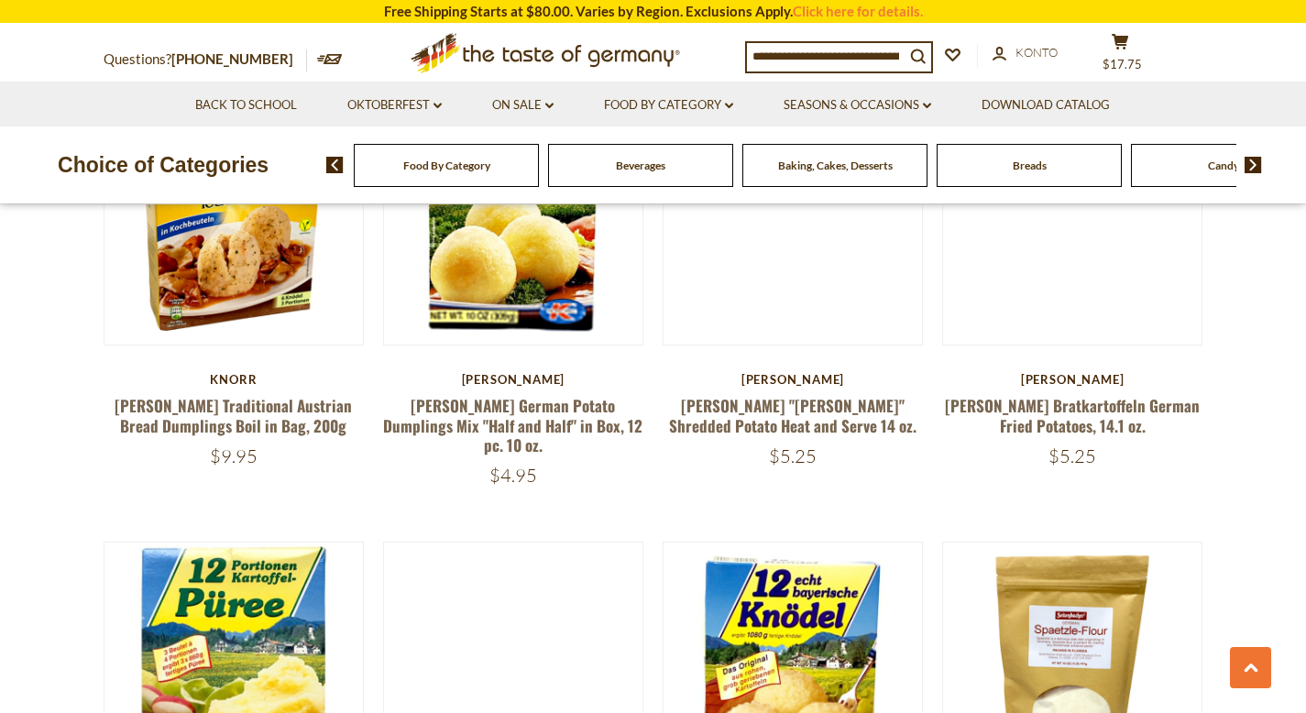
scroll to position [2338, 0]
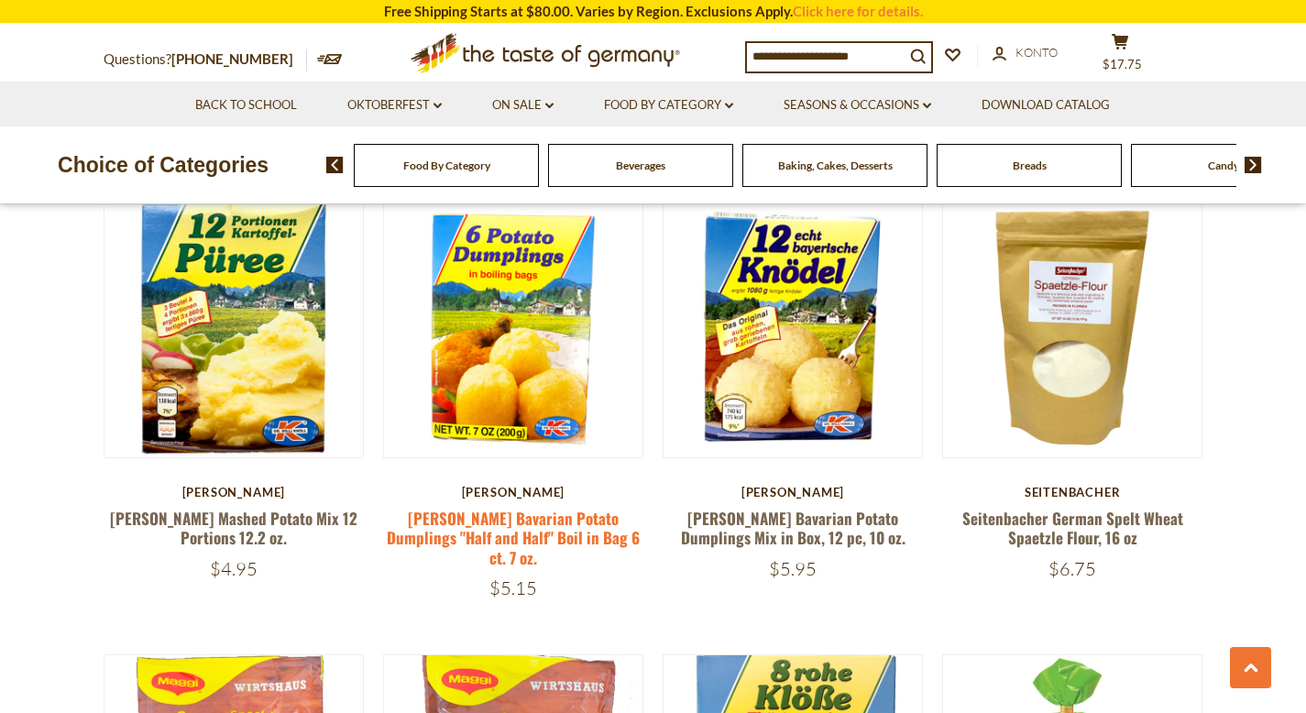
click at [516, 508] on link "[PERSON_NAME] Bavarian Potato Dumplings "Half and Half" Boil in Bag 6 ct. 7 oz." at bounding box center [513, 538] width 253 height 62
